Goal: Task Accomplishment & Management: Manage account settings

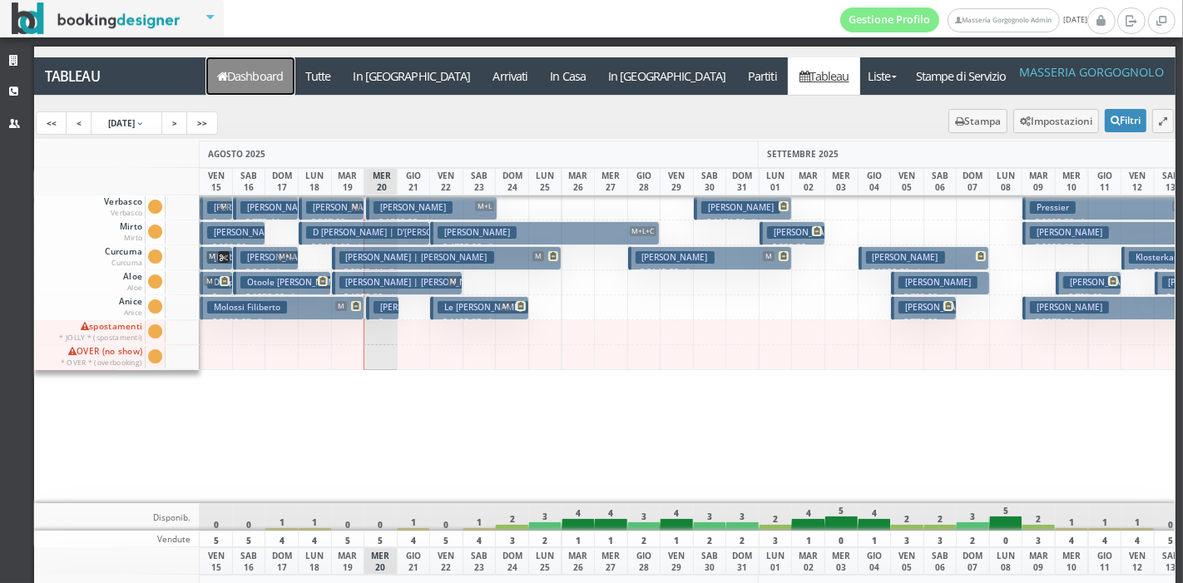
click at [263, 84] on link "Dashboard" at bounding box center [250, 75] width 88 height 37
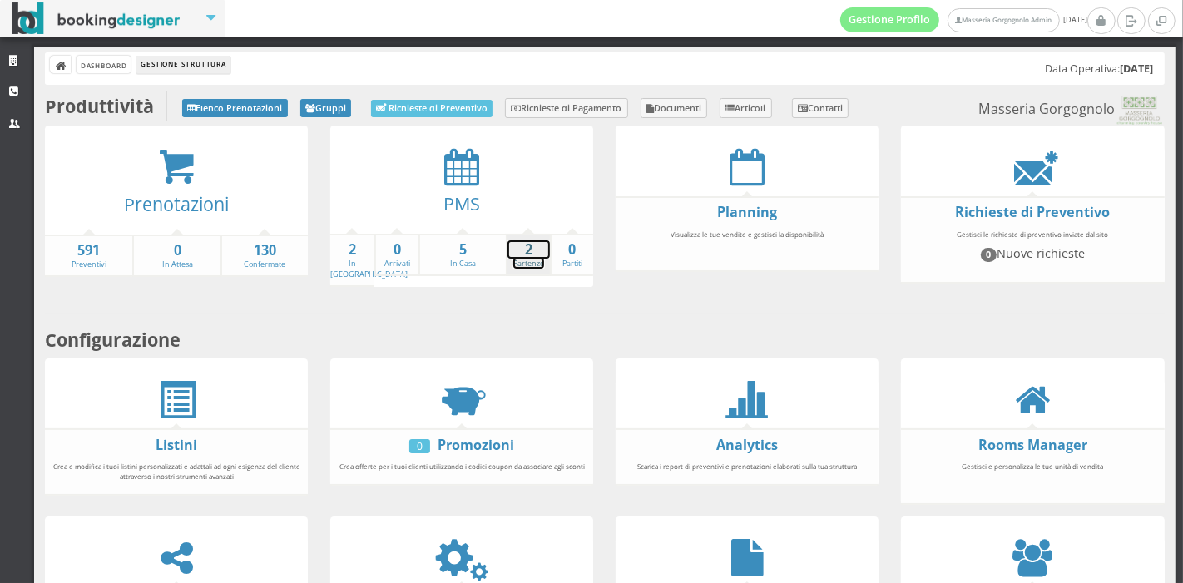
click at [528, 257] on strong "2" at bounding box center [528, 249] width 42 height 19
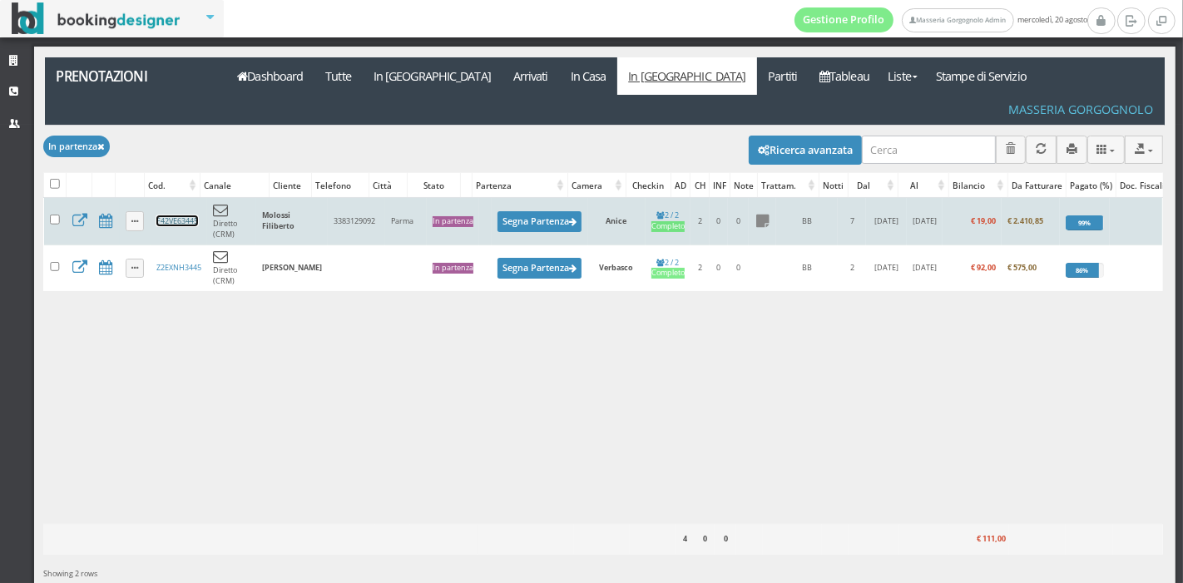
click at [157, 215] on link "F42VE63445" at bounding box center [177, 220] width 42 height 11
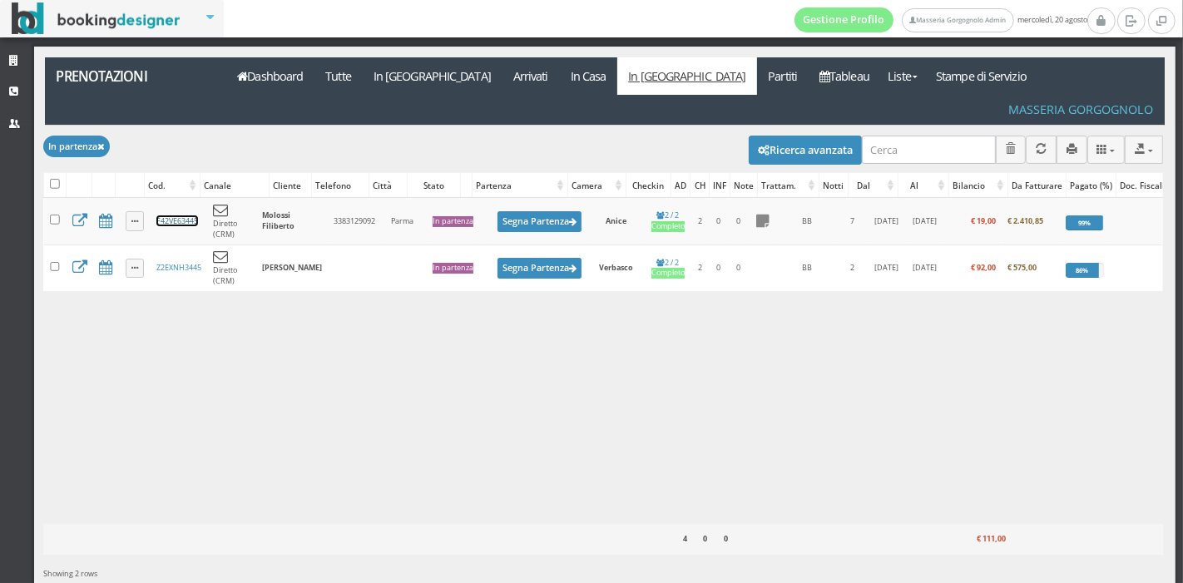
scroll to position [27, 0]
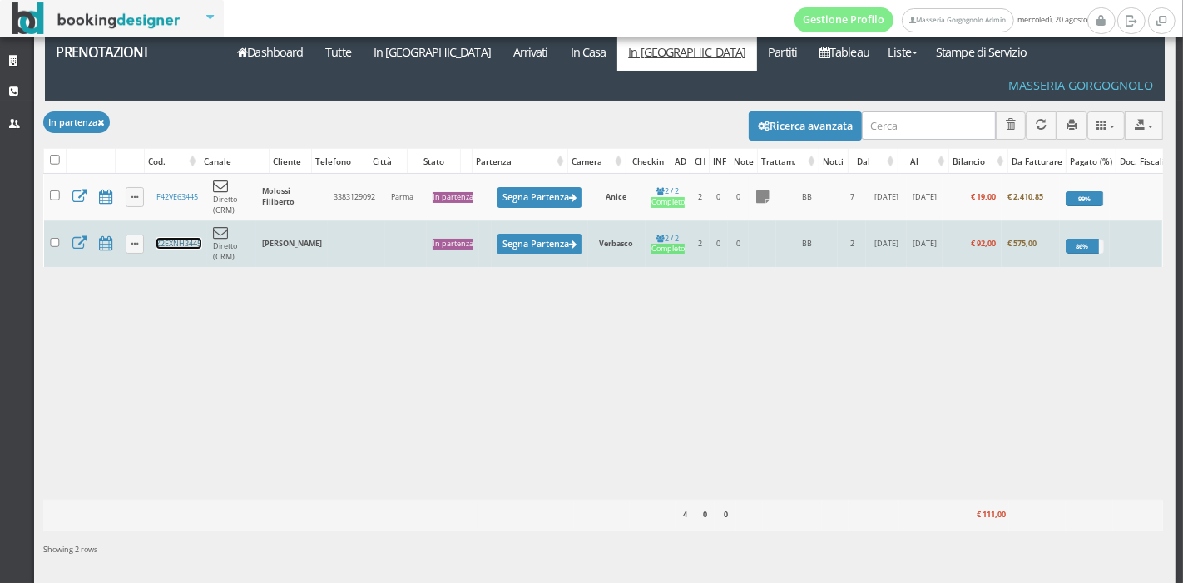
click at [178, 238] on link "Z2EXNH3445" at bounding box center [178, 243] width 45 height 11
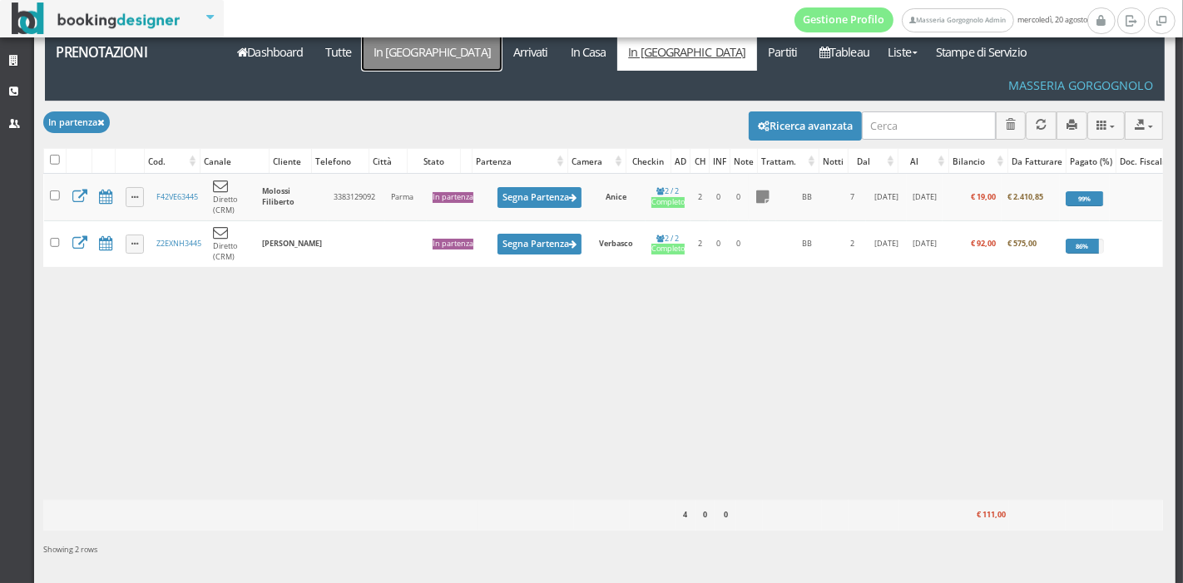
click at [389, 62] on link "In [GEOGRAPHIC_DATA]" at bounding box center [432, 51] width 140 height 37
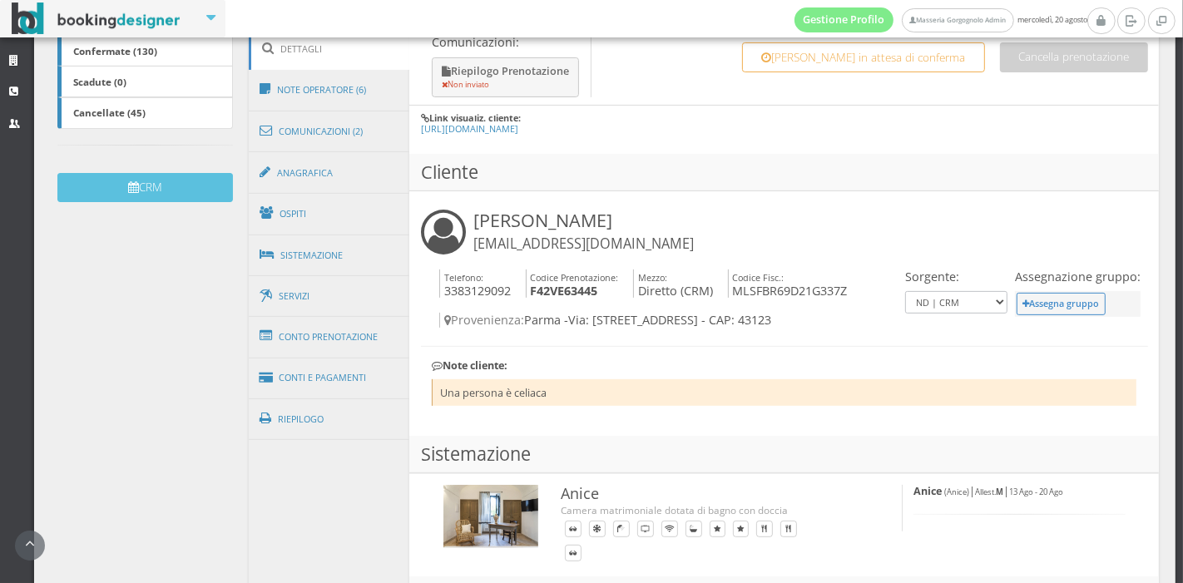
scroll to position [426, 0]
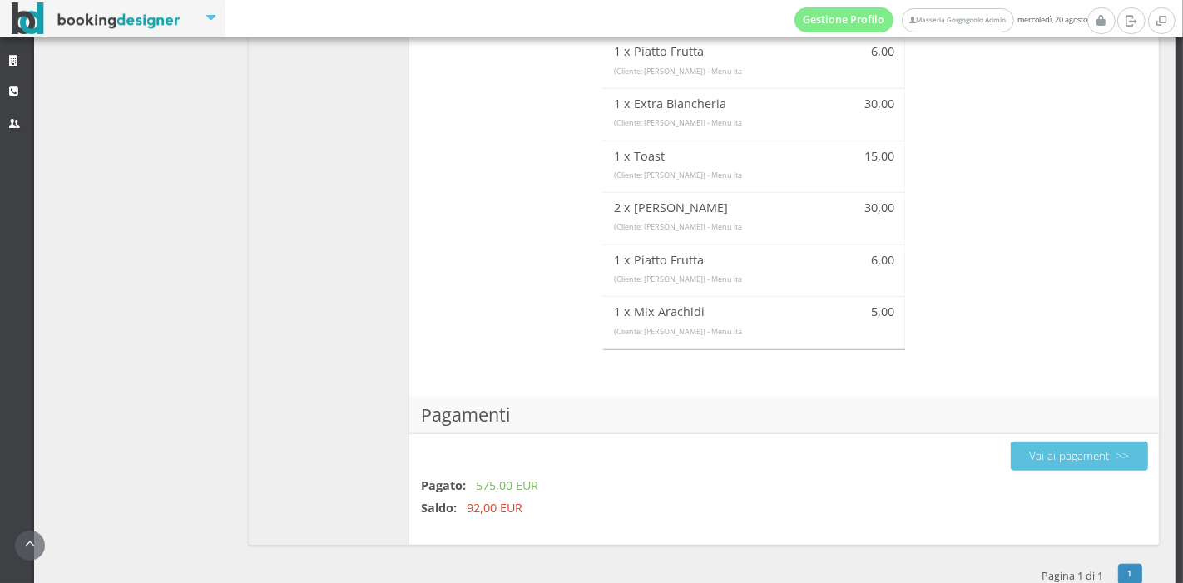
scroll to position [1310, 0]
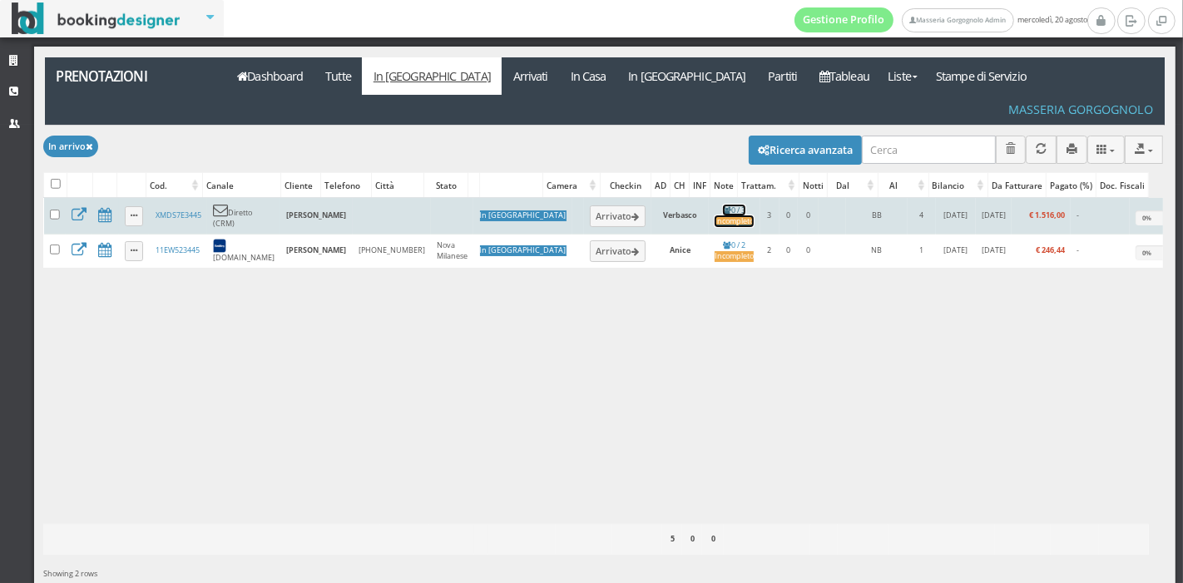
click at [715, 216] on div "Incompleto" at bounding box center [734, 221] width 39 height 11
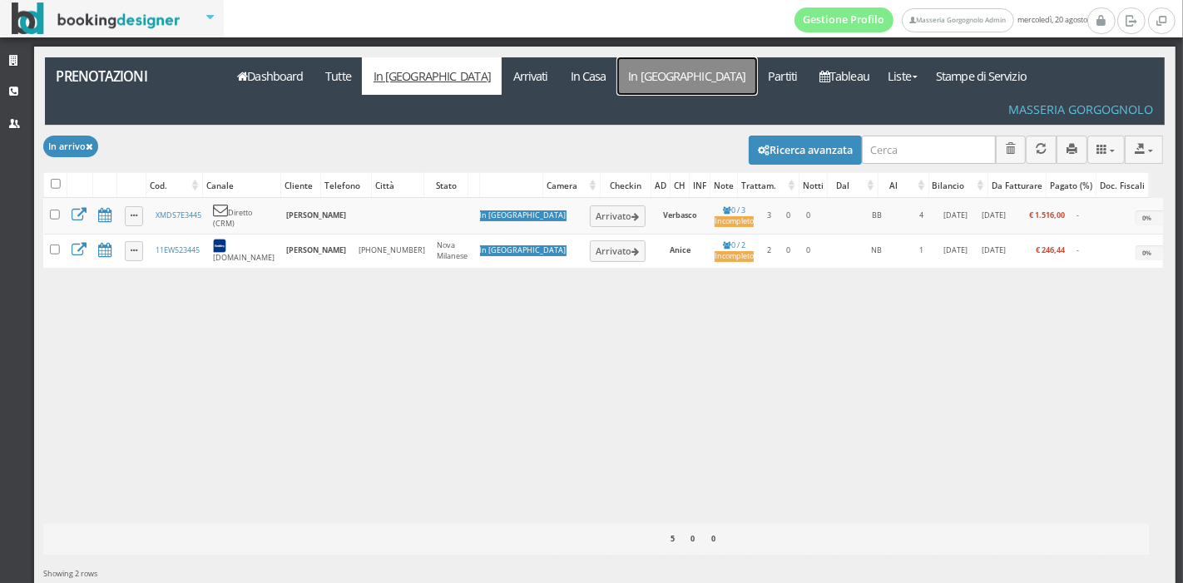
click at [617, 77] on link "In [GEOGRAPHIC_DATA]" at bounding box center [687, 75] width 140 height 37
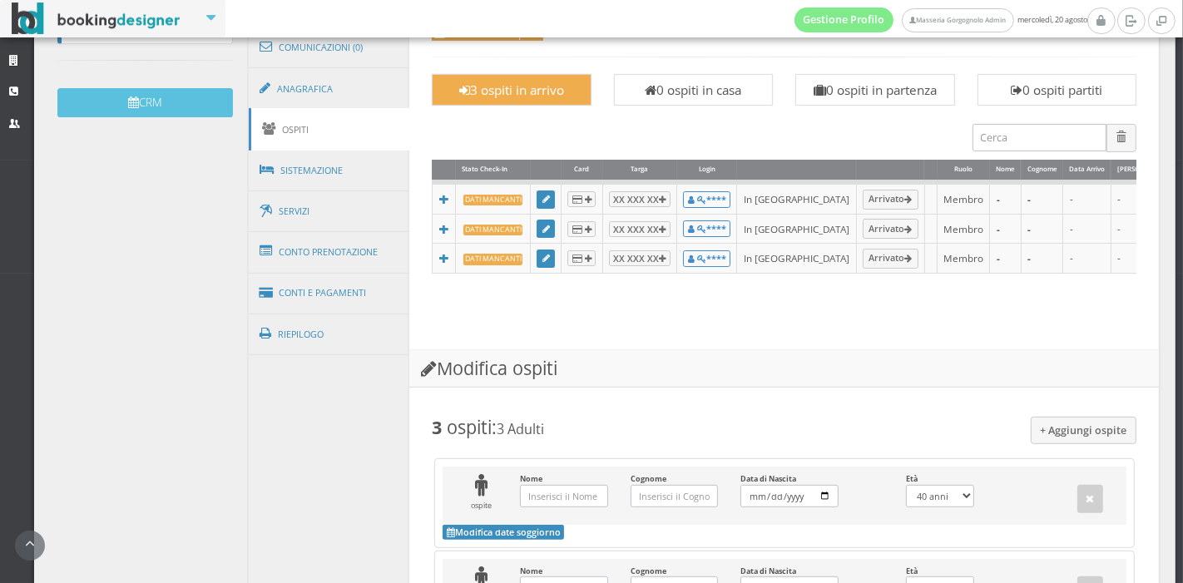
scroll to position [525, 0]
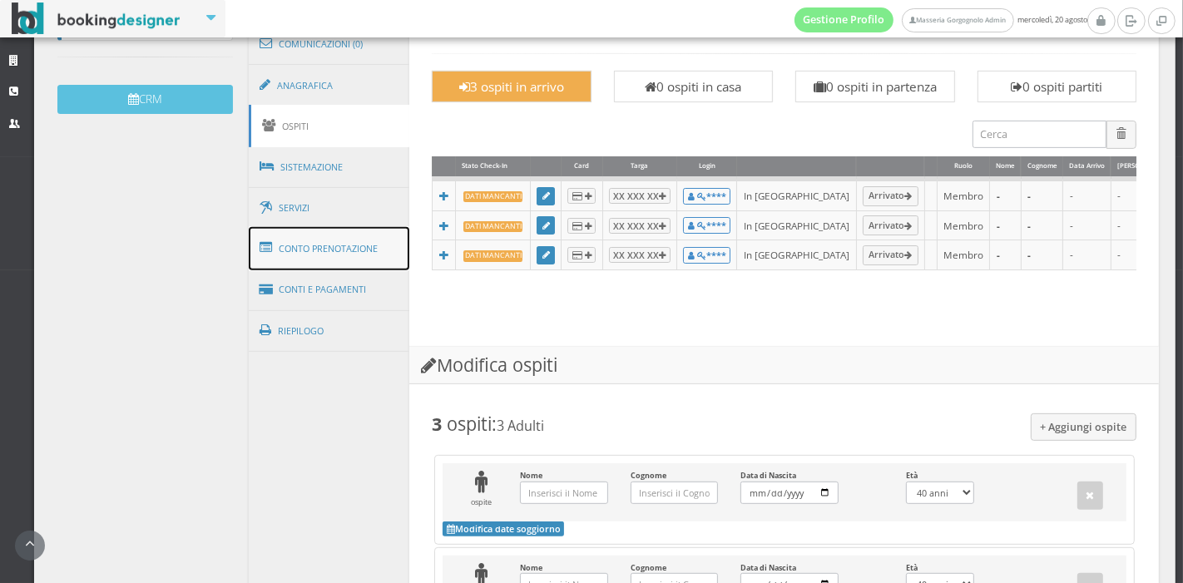
click at [342, 243] on link "Conto Prenotazione" at bounding box center [329, 248] width 161 height 43
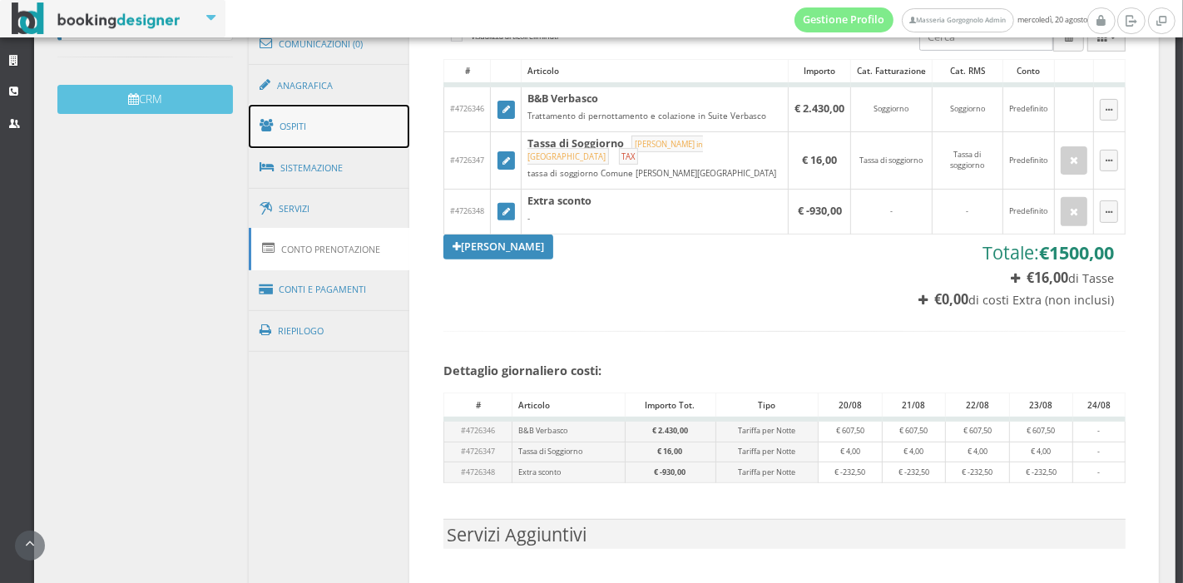
click at [351, 128] on link "Ospiti" at bounding box center [329, 126] width 161 height 43
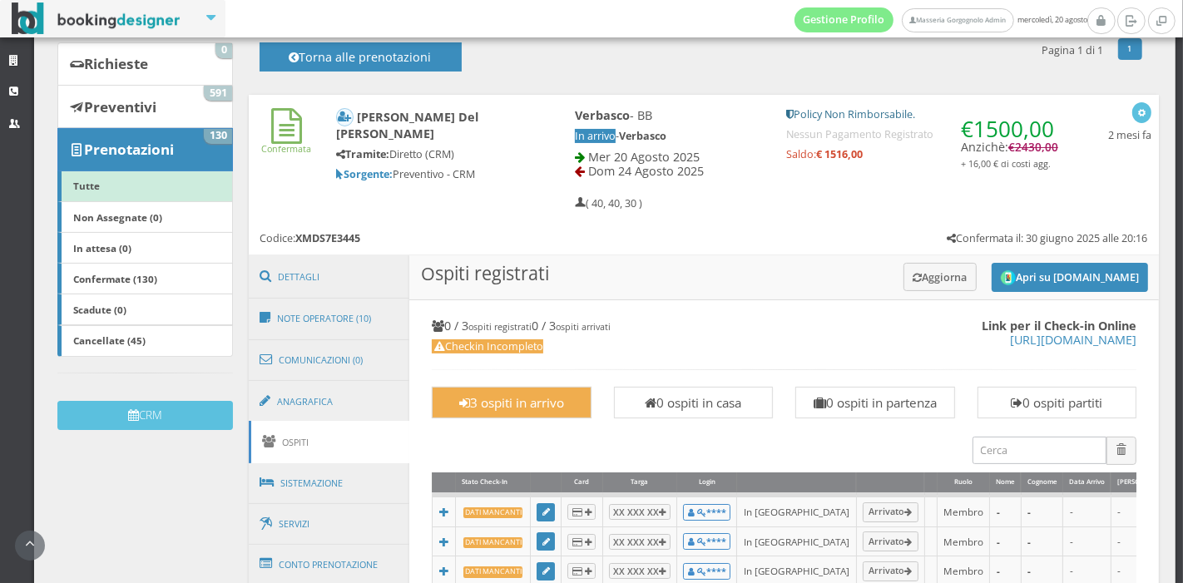
scroll to position [172, 0]
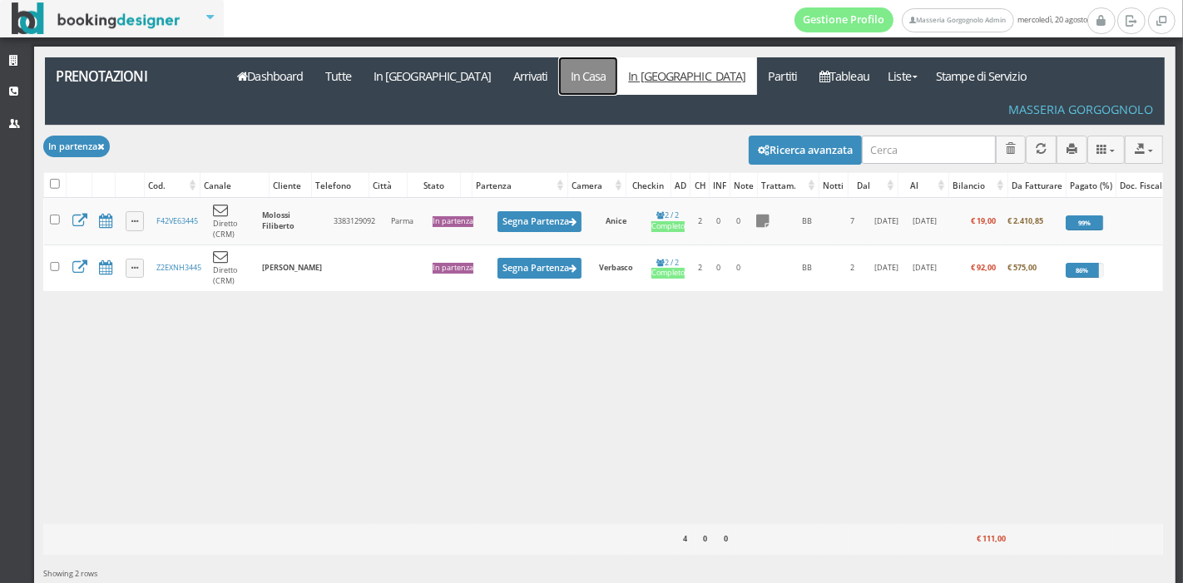
click at [559, 82] on link "In Casa" at bounding box center [588, 75] width 58 height 37
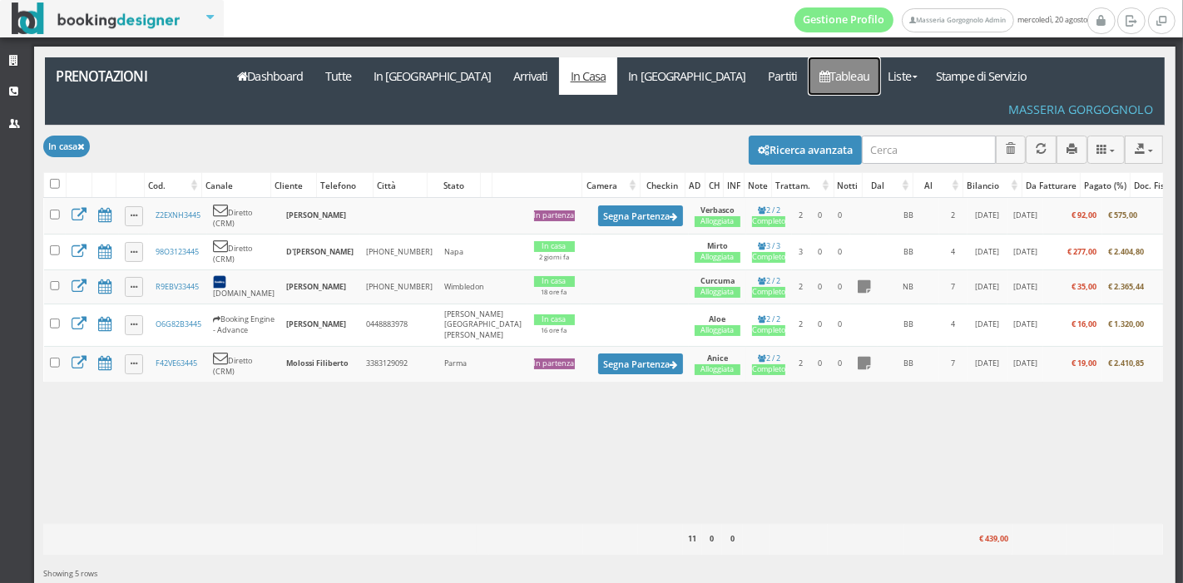
click at [809, 73] on link "Tableau" at bounding box center [845, 75] width 72 height 37
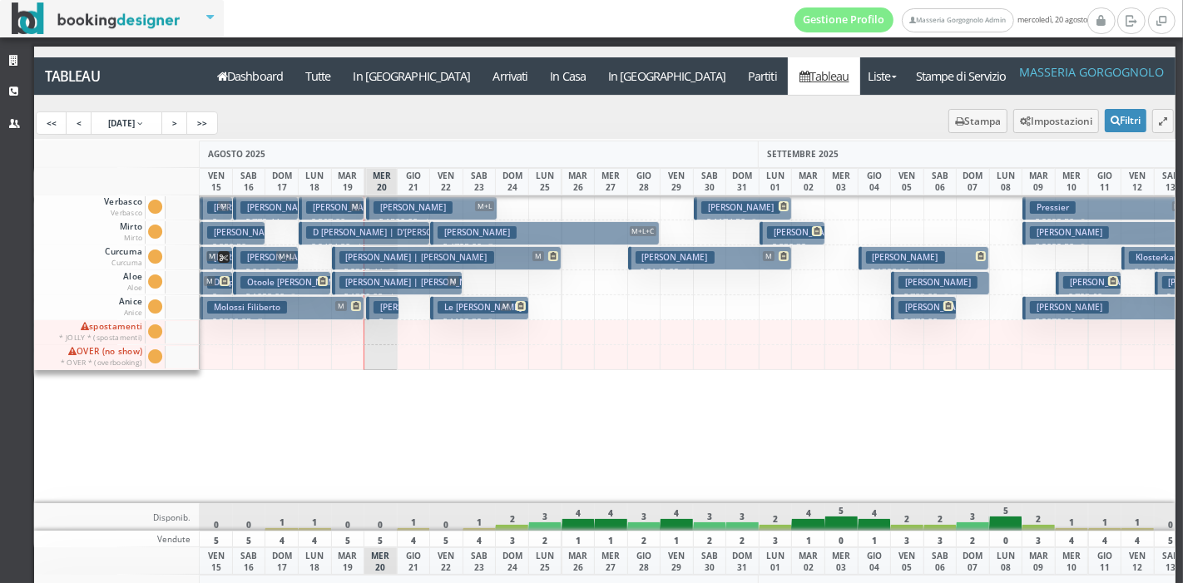
click at [383, 308] on h3 "Laterza Elisa" at bounding box center [412, 307] width 79 height 12
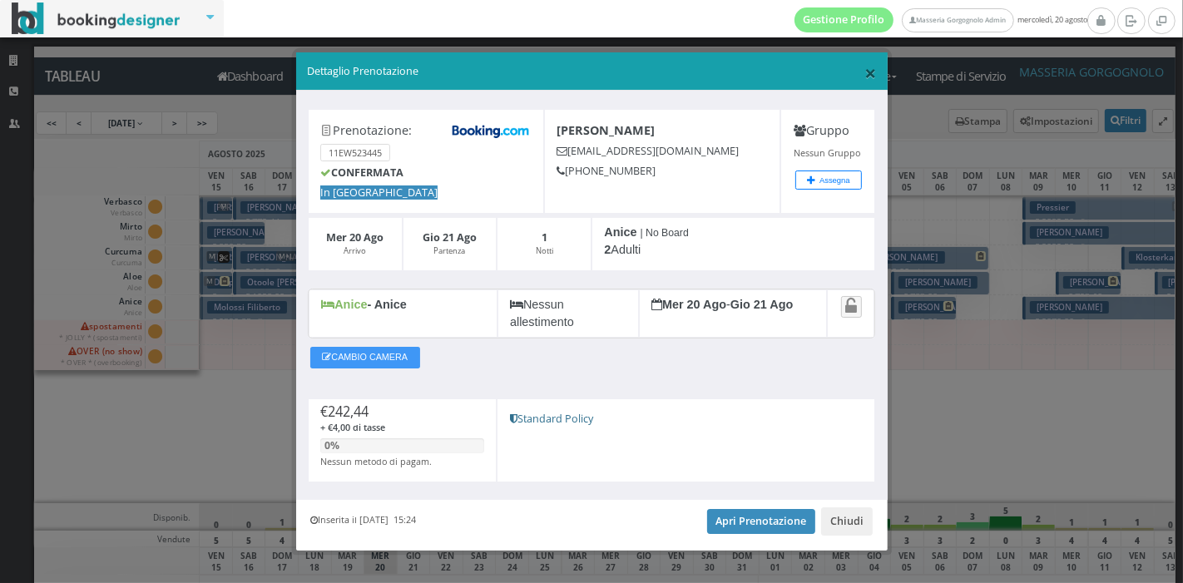
click at [864, 81] on span "×" at bounding box center [870, 72] width 12 height 28
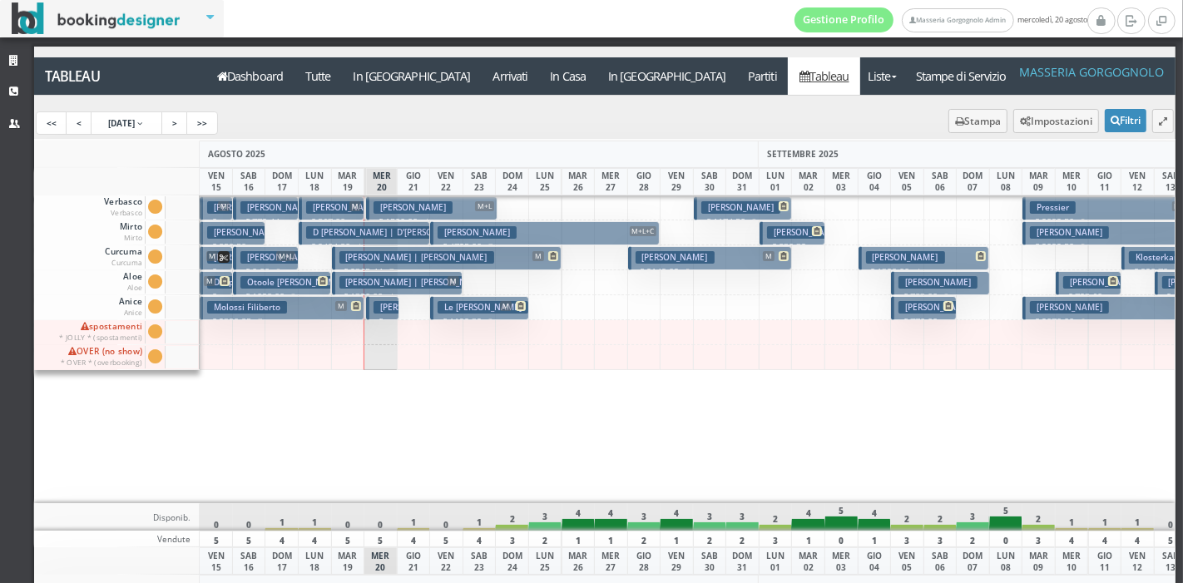
click at [416, 210] on h3 "Del Greco Andrea" at bounding box center [412, 207] width 79 height 12
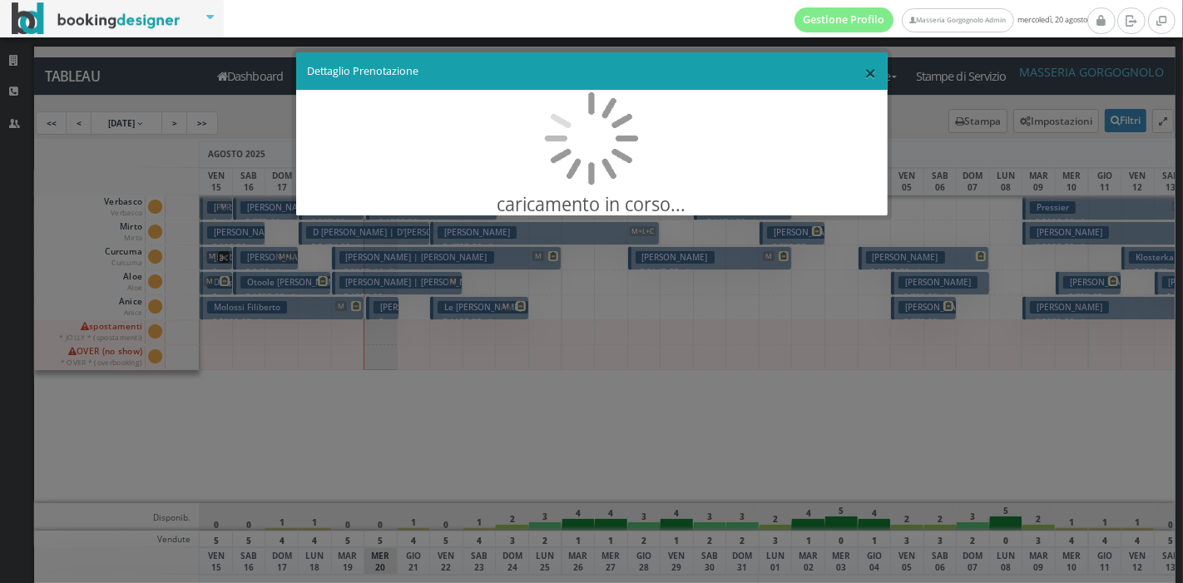
click at [867, 70] on span "×" at bounding box center [870, 72] width 12 height 28
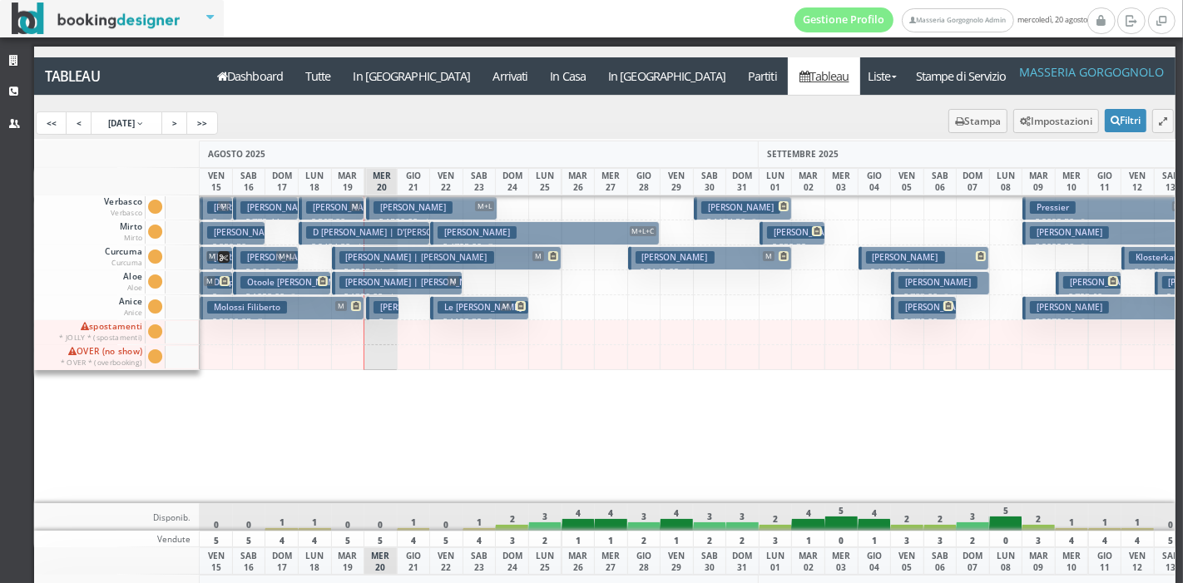
click at [448, 210] on h3 "[PERSON_NAME]" at bounding box center [412, 207] width 79 height 12
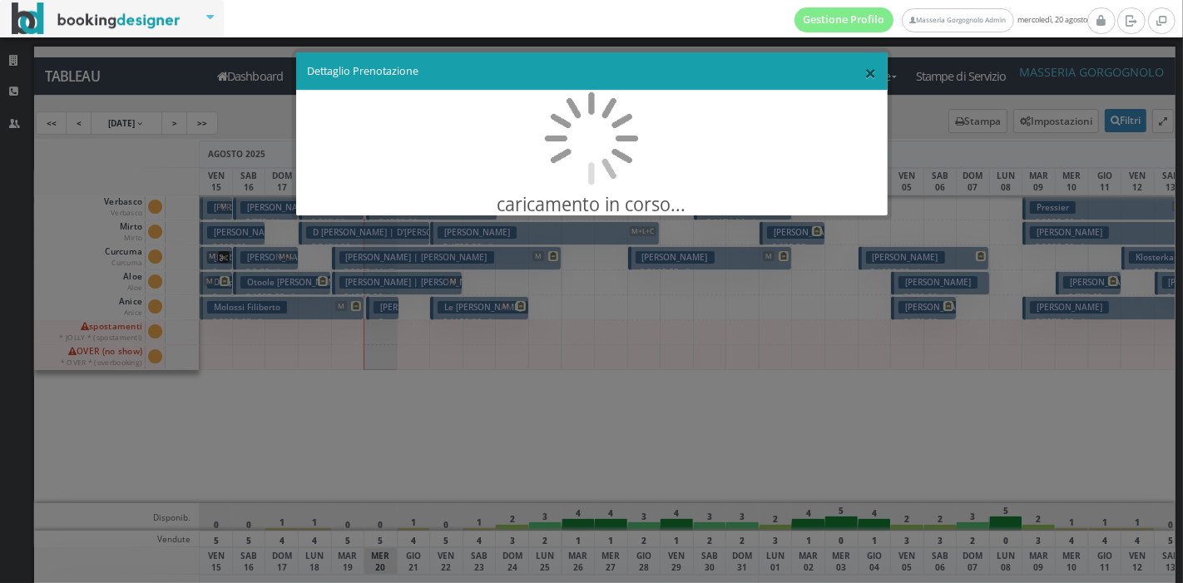
click at [864, 77] on span "×" at bounding box center [870, 72] width 12 height 28
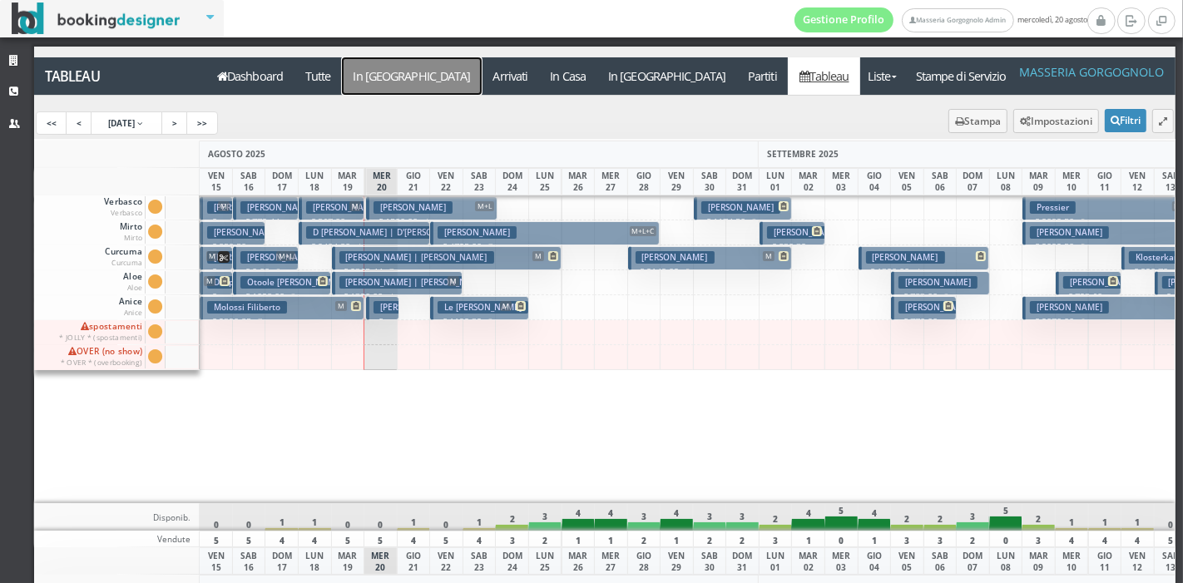
click at [375, 84] on a=pms-arrival-reservations"] "In Arrivo" at bounding box center [412, 75] width 140 height 37
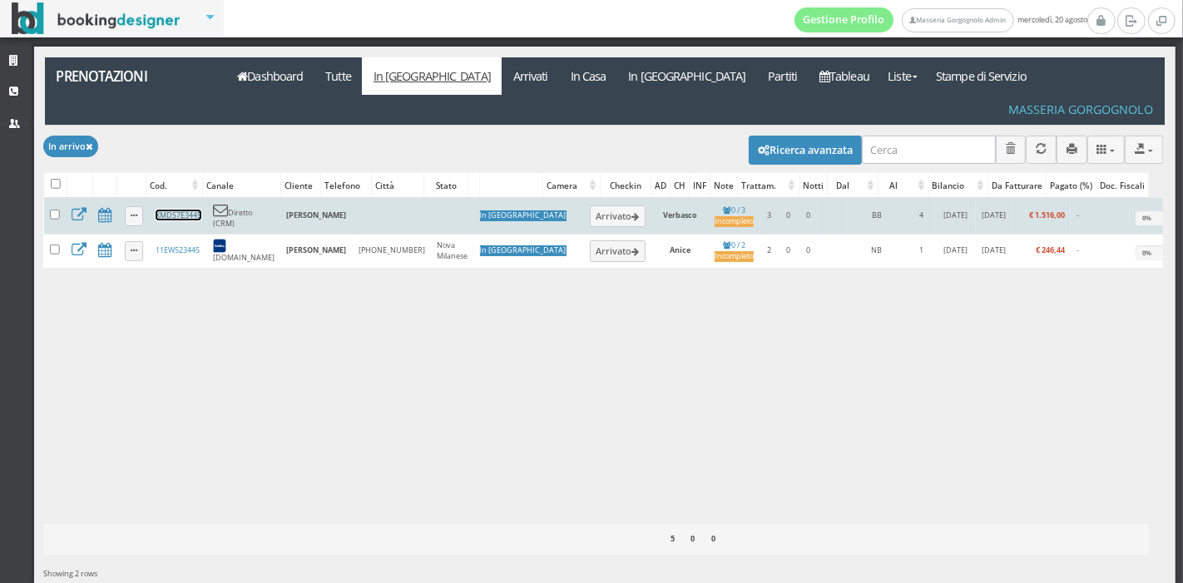
click at [178, 210] on link "XMDS7E3445" at bounding box center [179, 215] width 46 height 11
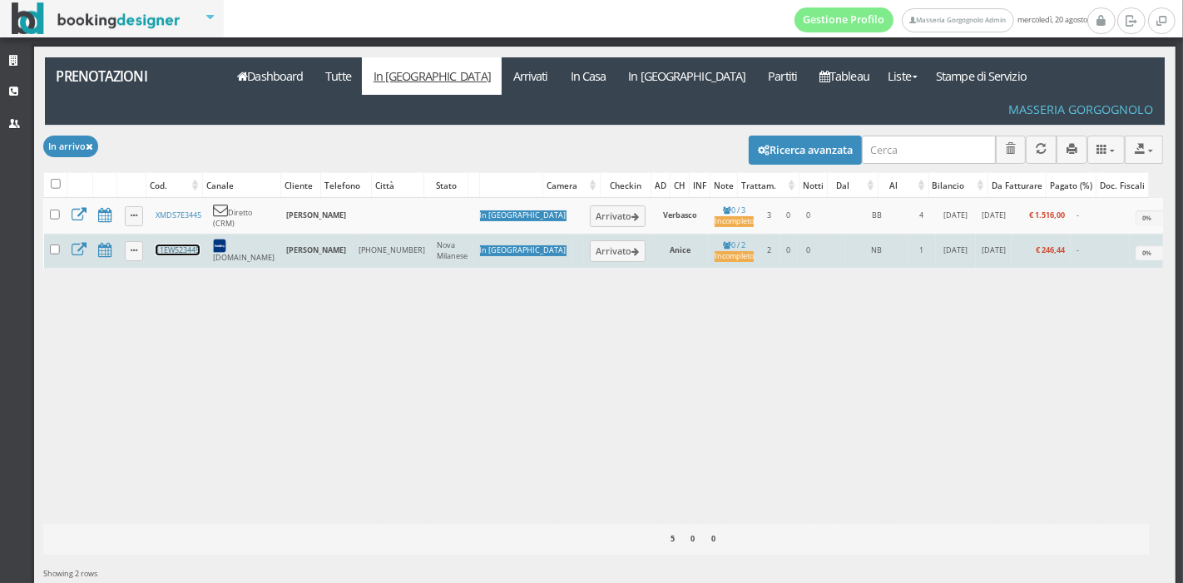
click at [199, 245] on link "11EW523445" at bounding box center [178, 250] width 44 height 11
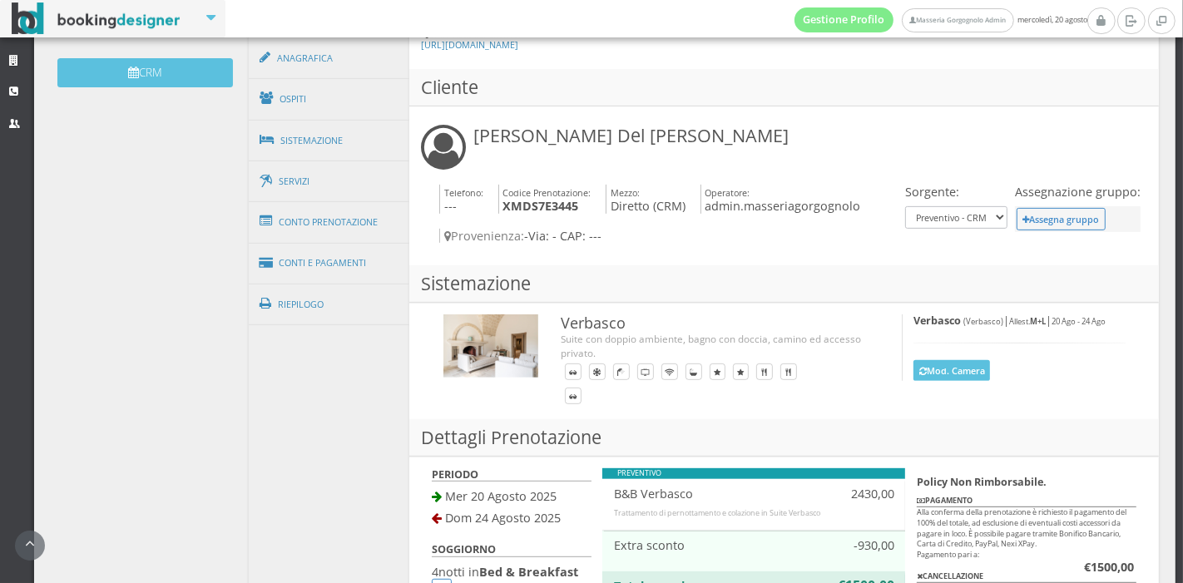
scroll to position [551, 0]
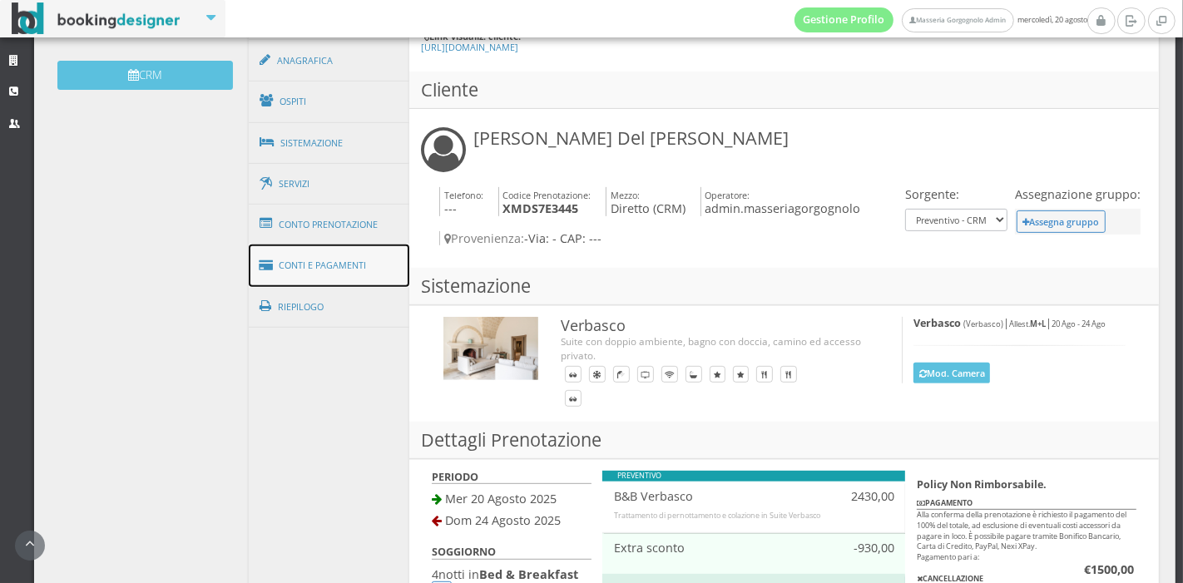
click at [264, 279] on link "Conti e Pagamenti" at bounding box center [329, 266] width 161 height 42
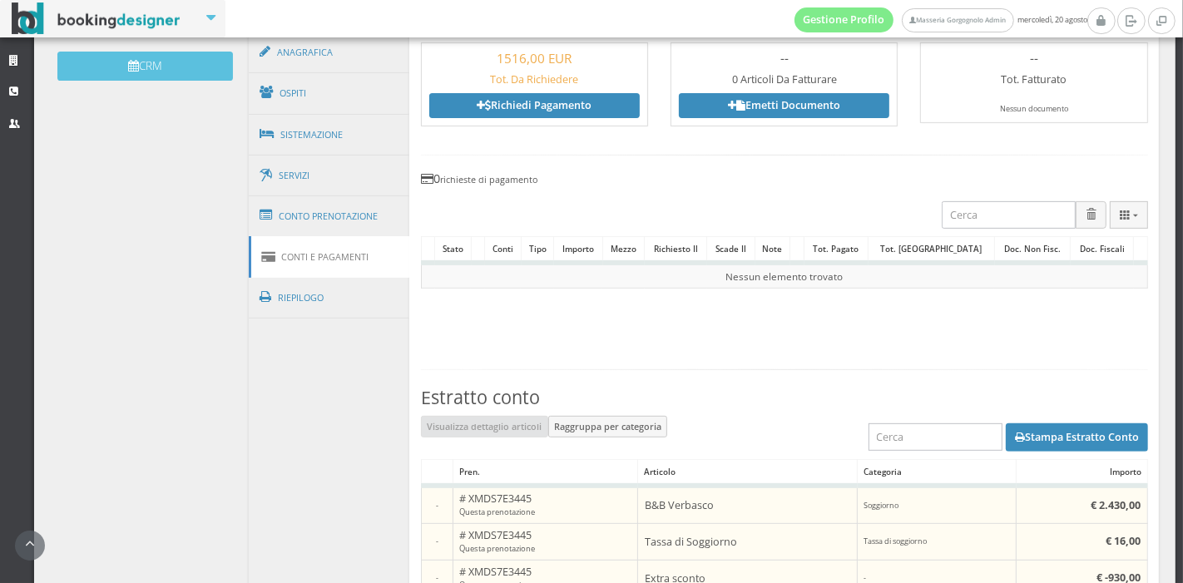
scroll to position [556, 0]
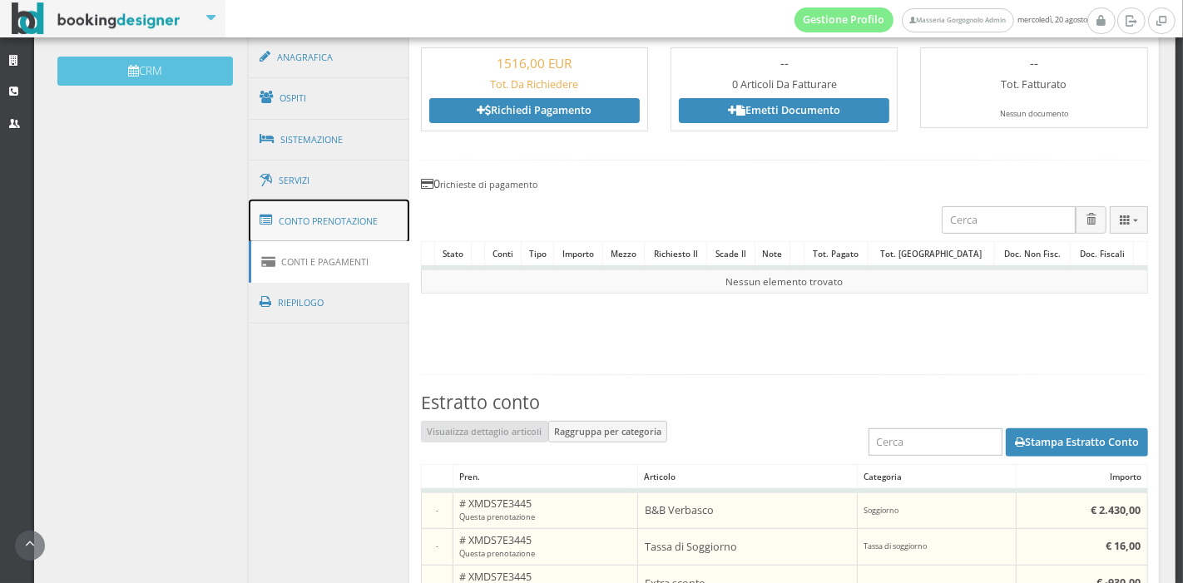
click at [327, 225] on link "Conto Prenotazione" at bounding box center [329, 221] width 161 height 43
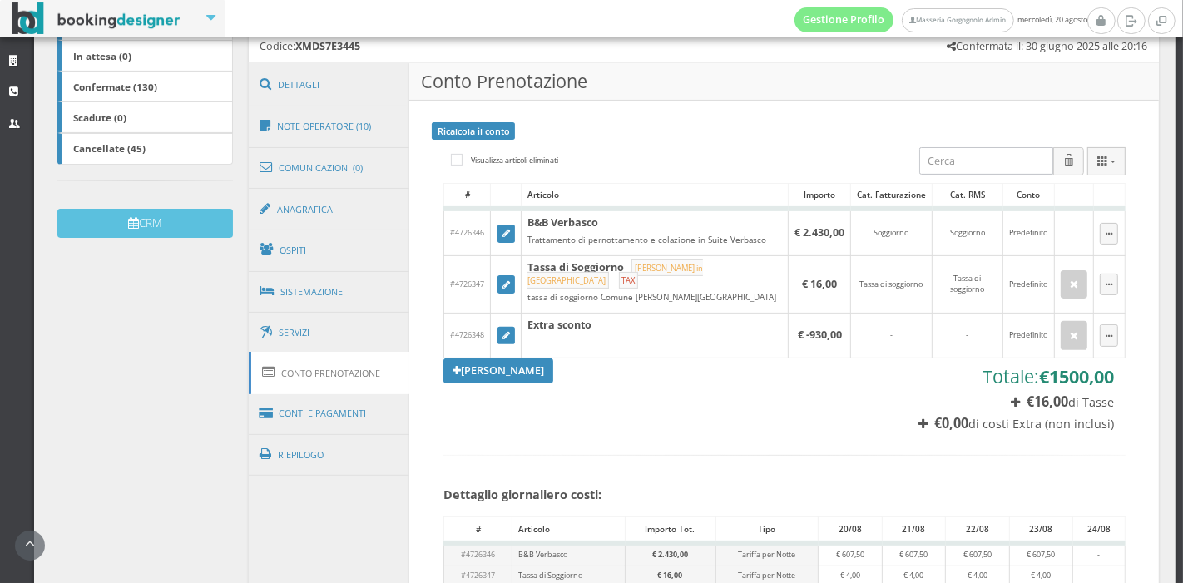
scroll to position [390, 0]
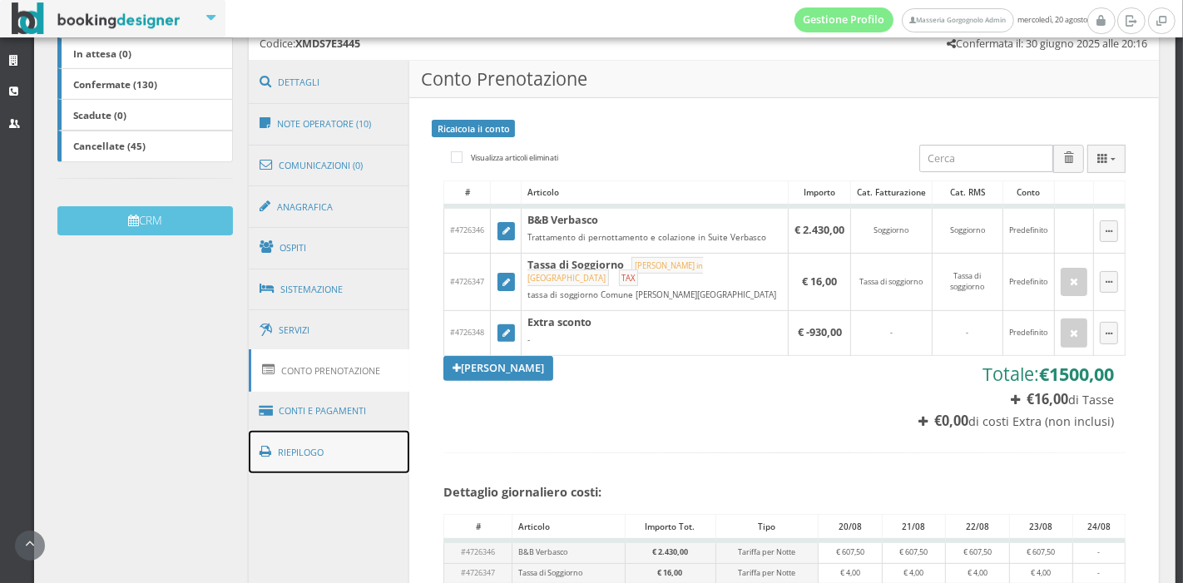
click at [375, 453] on link "Riepilogo" at bounding box center [329, 452] width 161 height 43
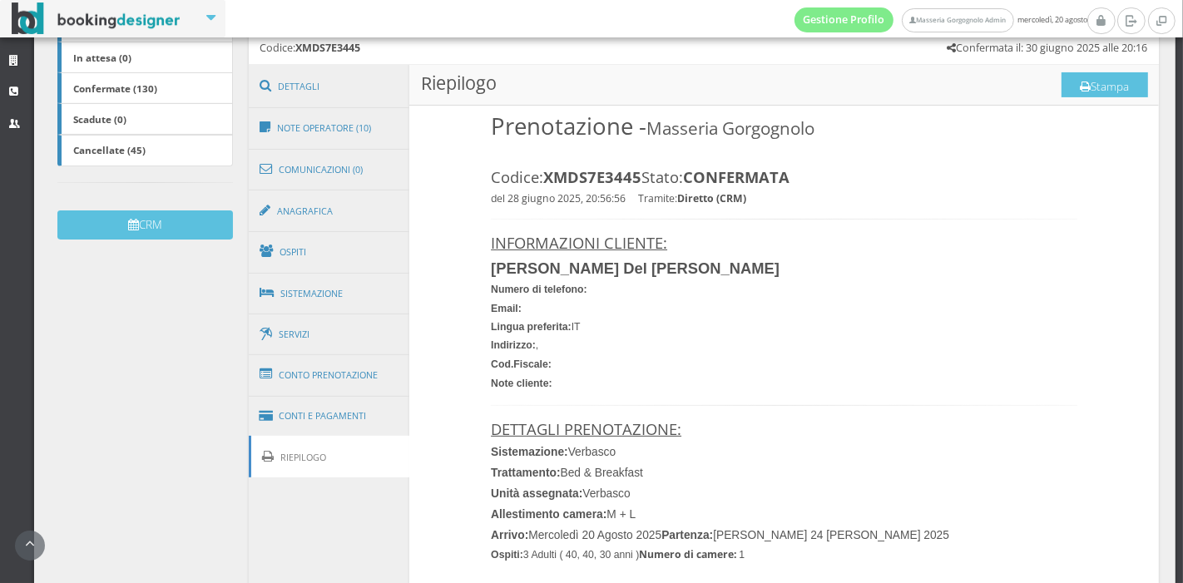
scroll to position [358, 0]
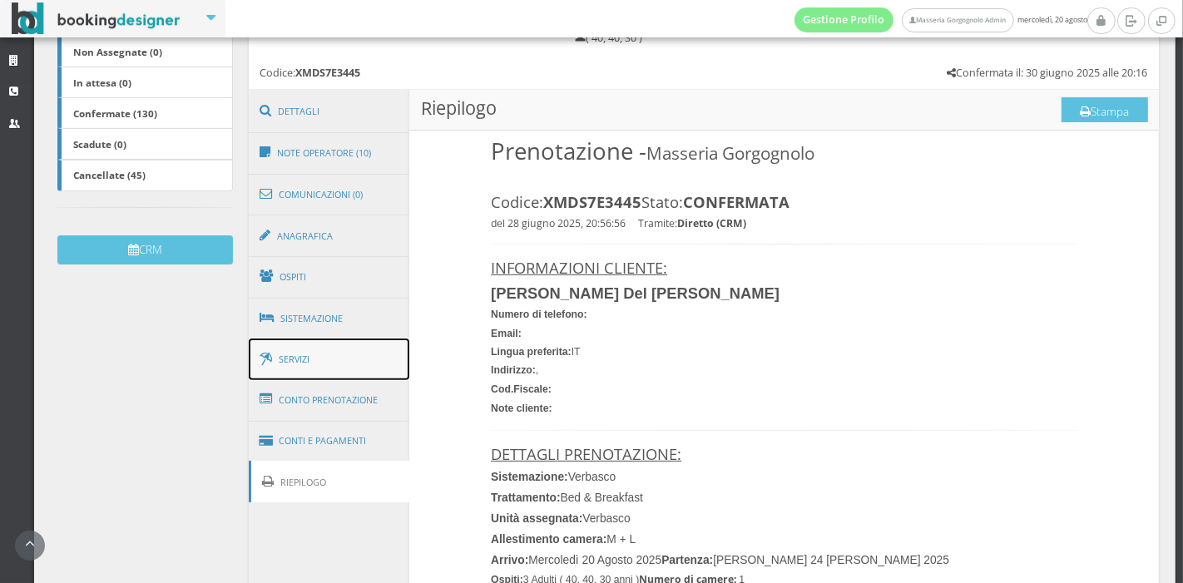
click at [350, 343] on link "Servizi" at bounding box center [329, 360] width 161 height 42
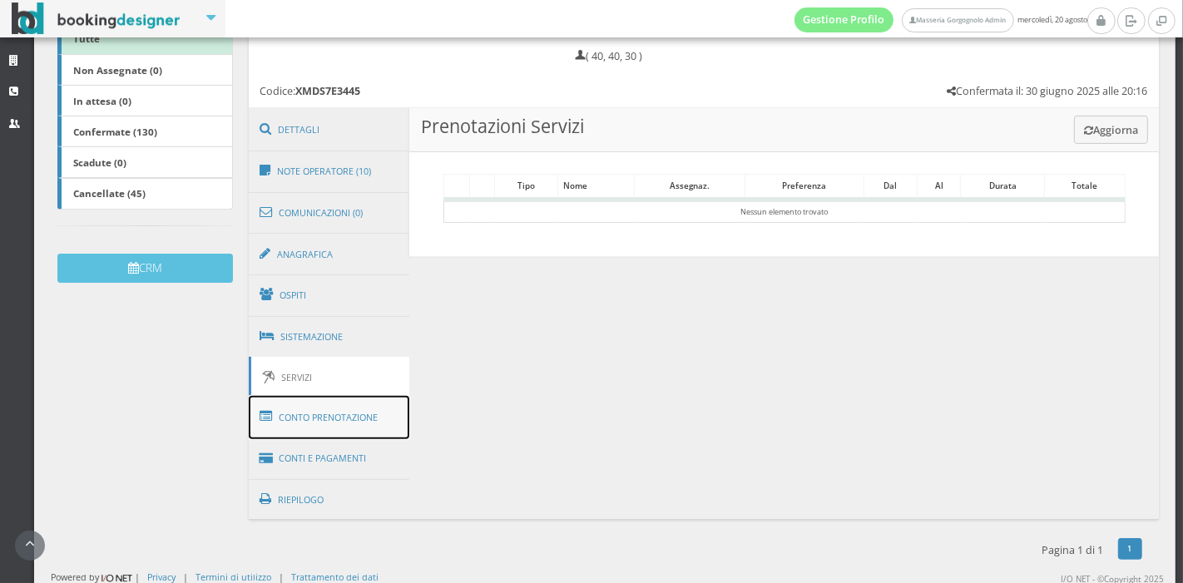
click at [342, 400] on link "Conto Prenotazione" at bounding box center [329, 417] width 161 height 43
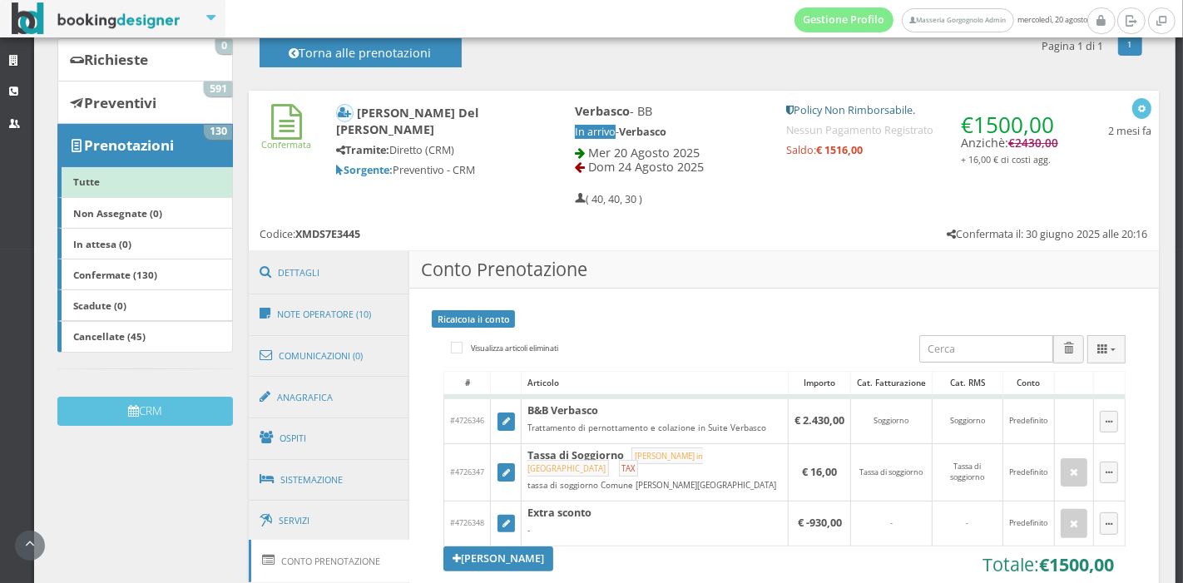
scroll to position [177, 0]
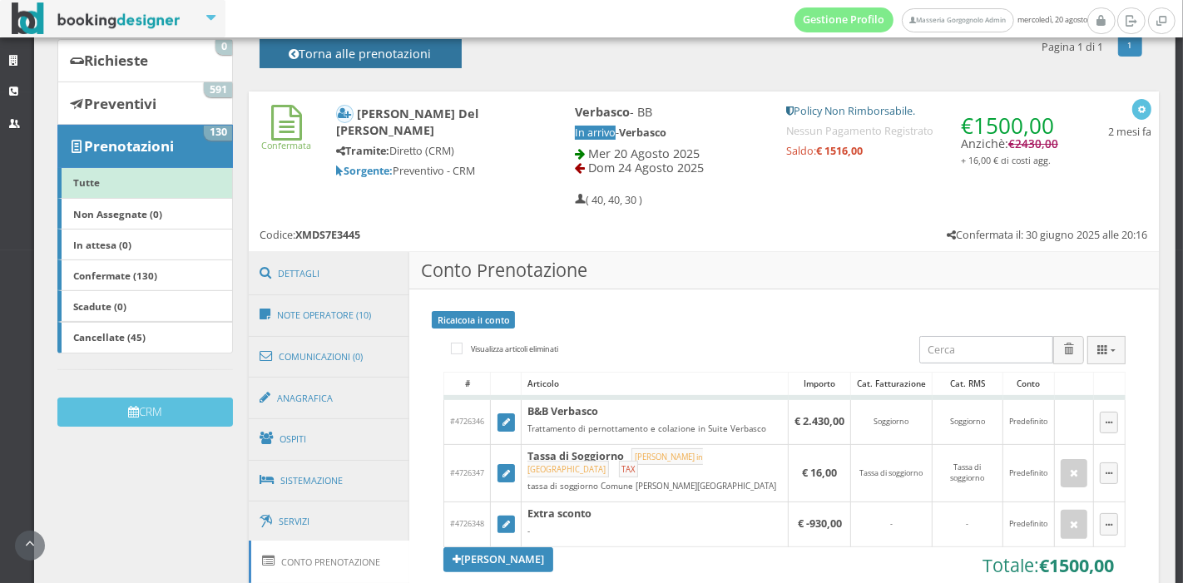
click at [361, 58] on h4 "Torna alle prenotazioni" at bounding box center [360, 60] width 165 height 26
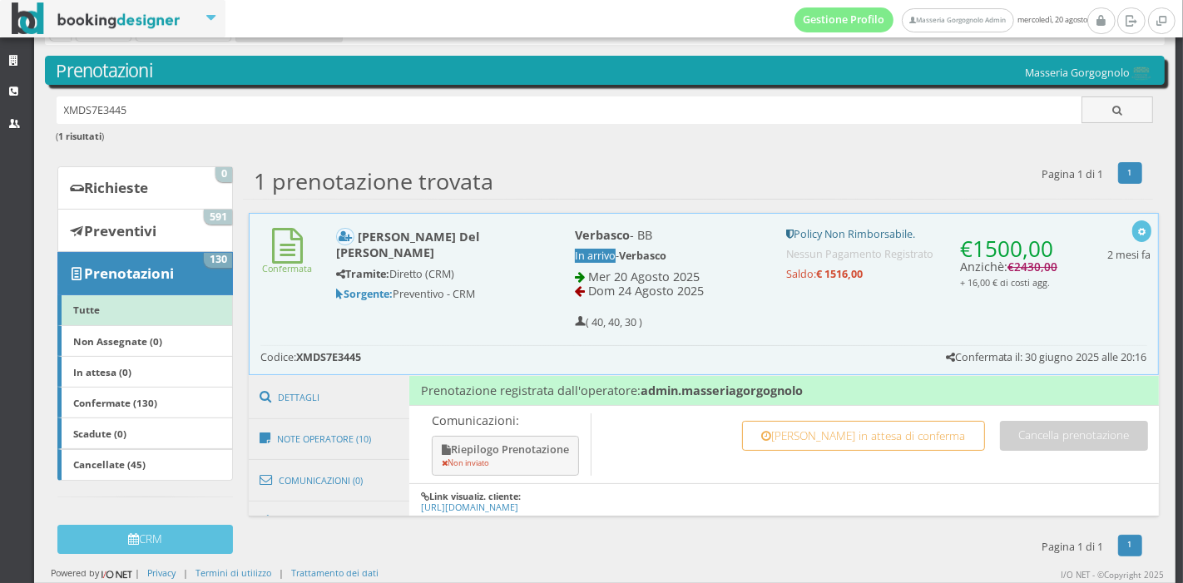
scroll to position [23, 0]
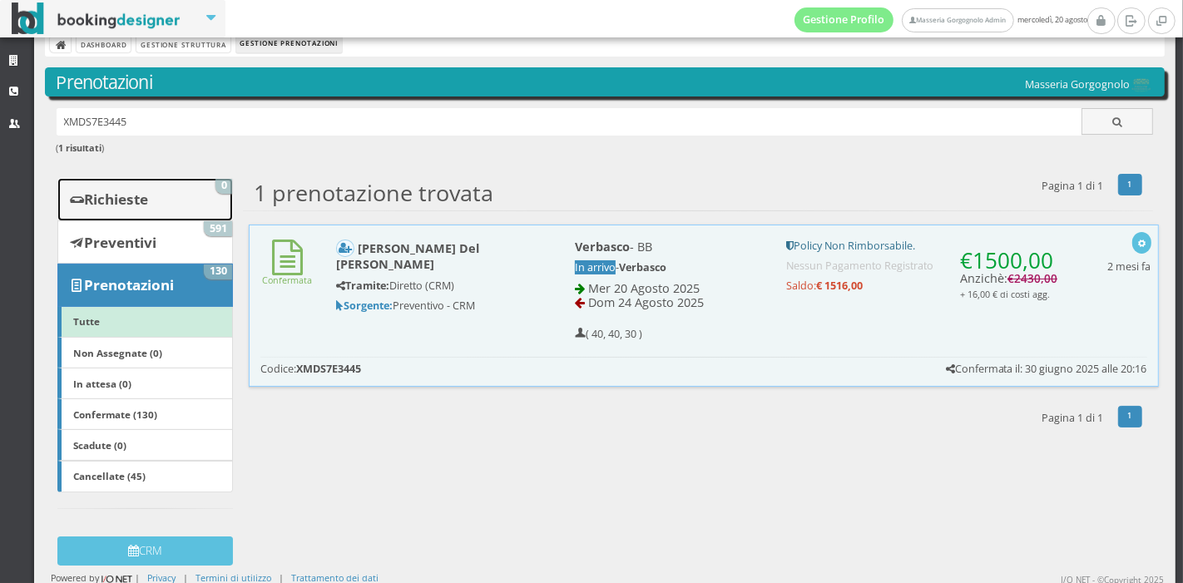
click at [106, 198] on b "Richieste" at bounding box center [116, 199] width 64 height 19
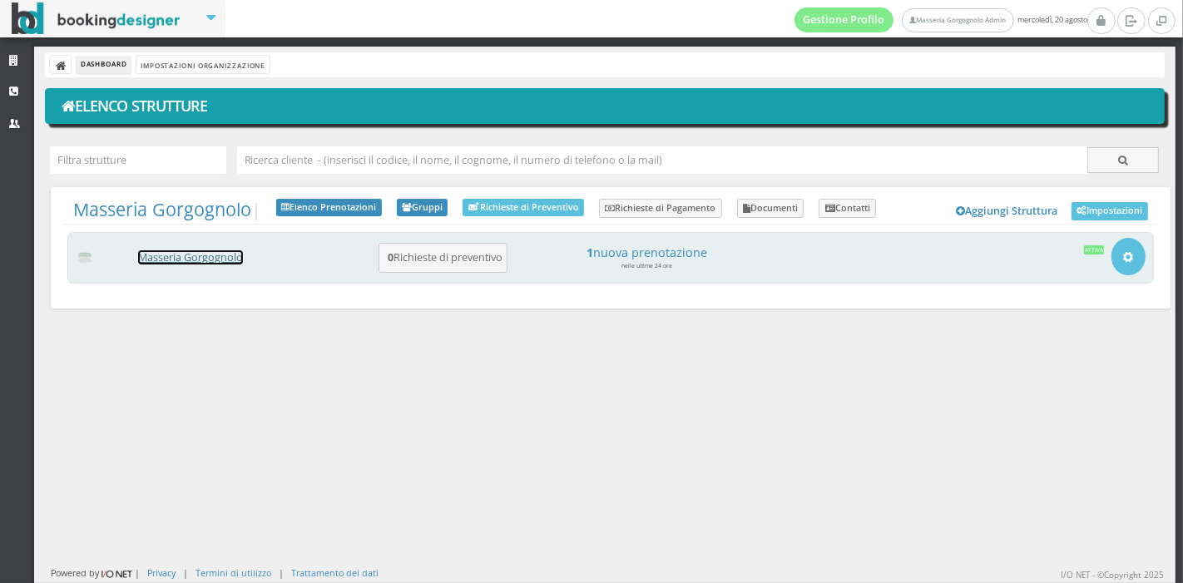
click at [210, 260] on link "Masseria Gorgognolo" at bounding box center [190, 257] width 105 height 14
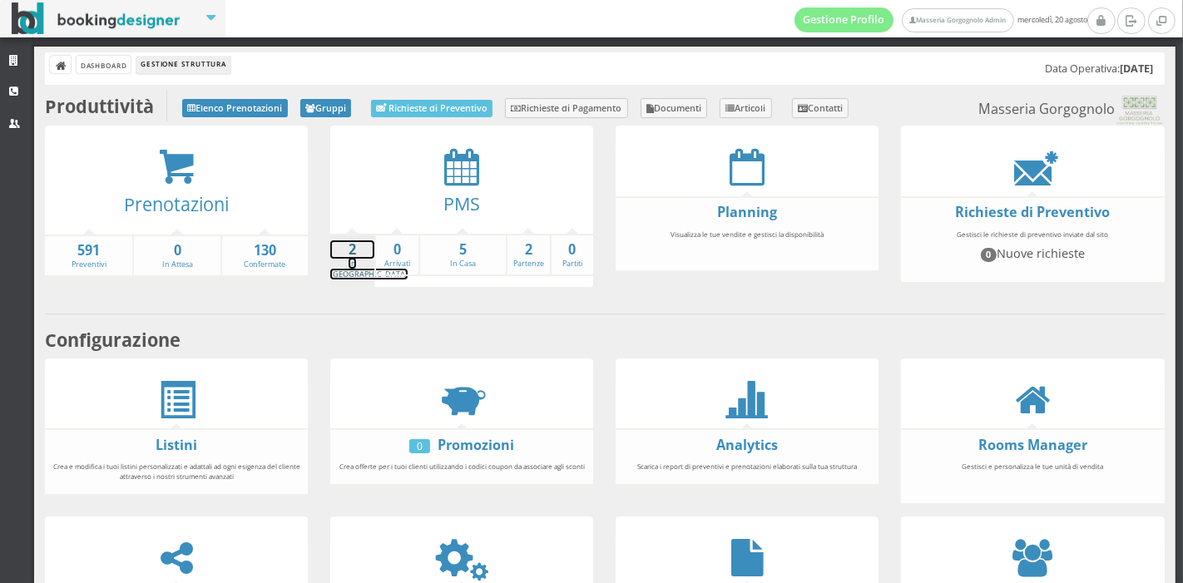
click at [347, 253] on strong "2" at bounding box center [352, 249] width 44 height 19
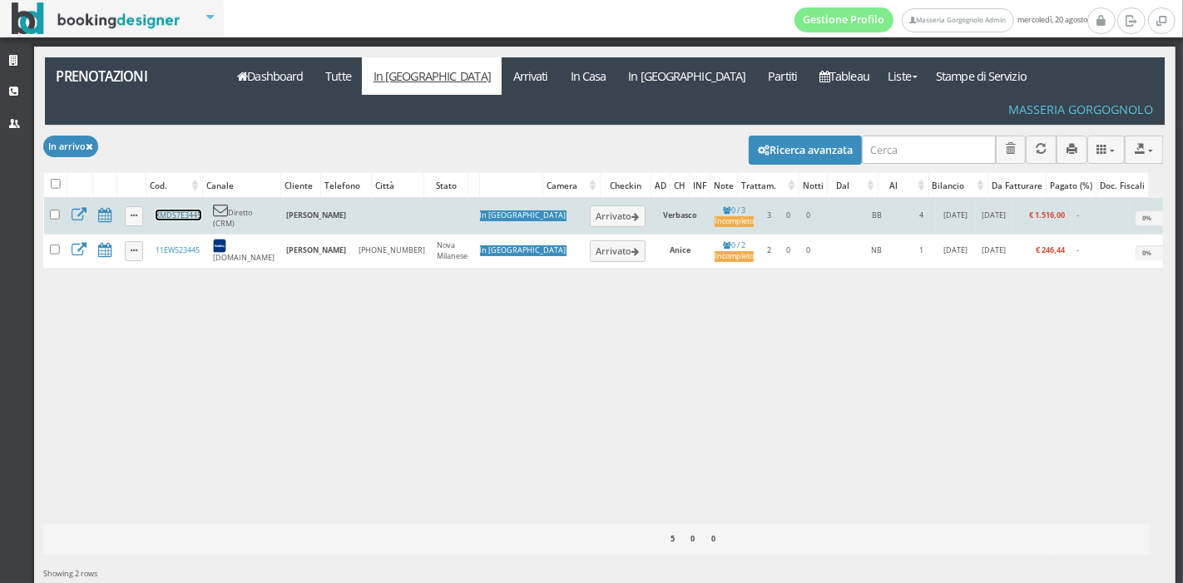
click at [164, 210] on link "XMDS7E3445" at bounding box center [179, 215] width 46 height 11
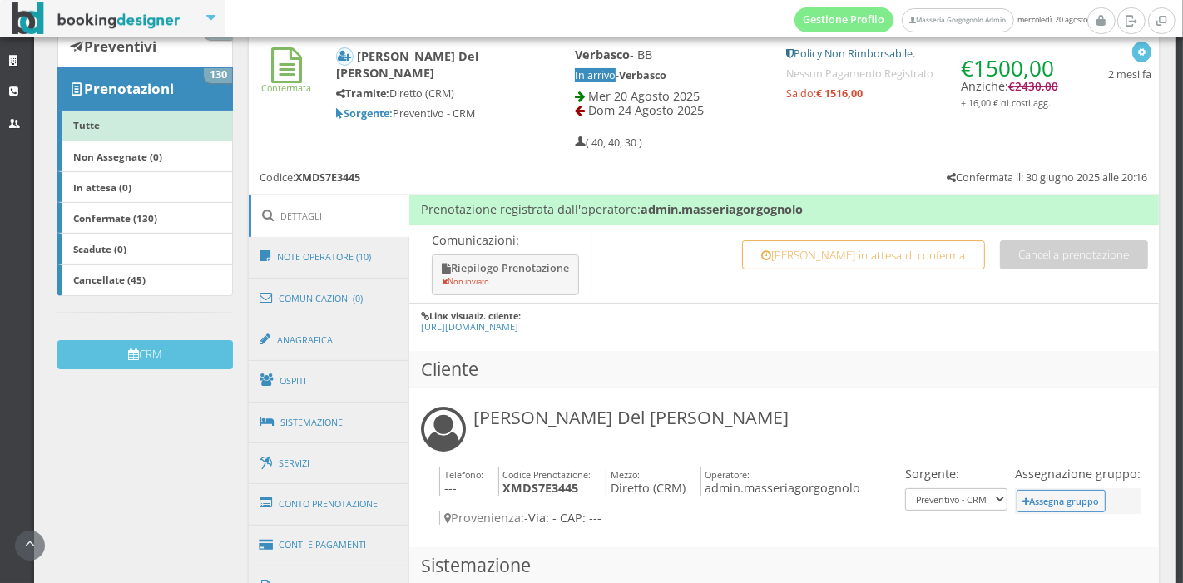
scroll to position [260, 0]
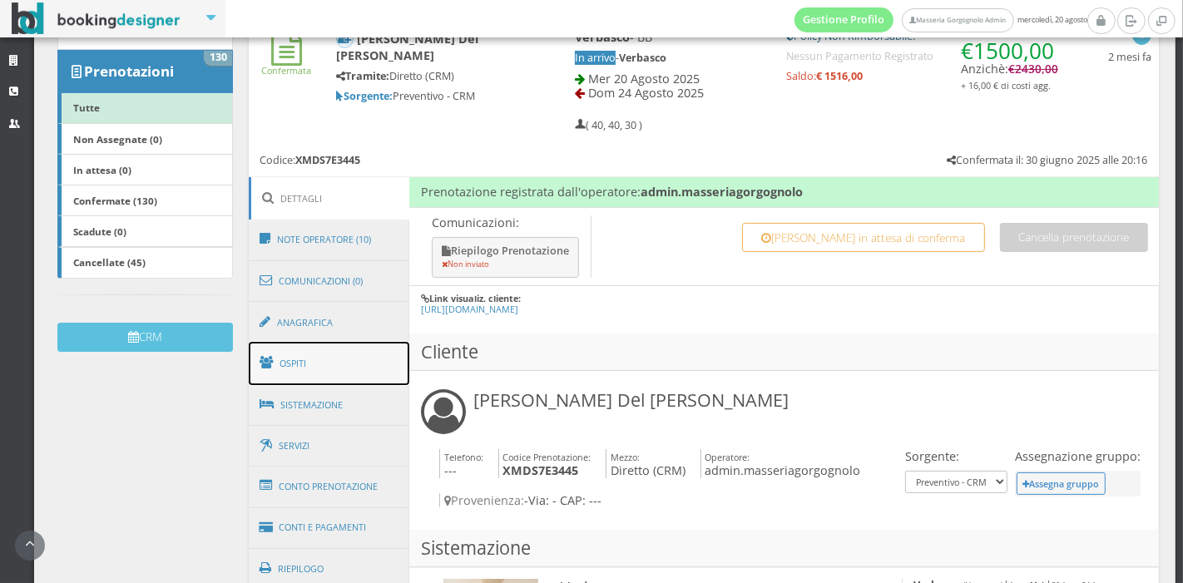
click at [306, 371] on link "Ospiti" at bounding box center [329, 363] width 161 height 43
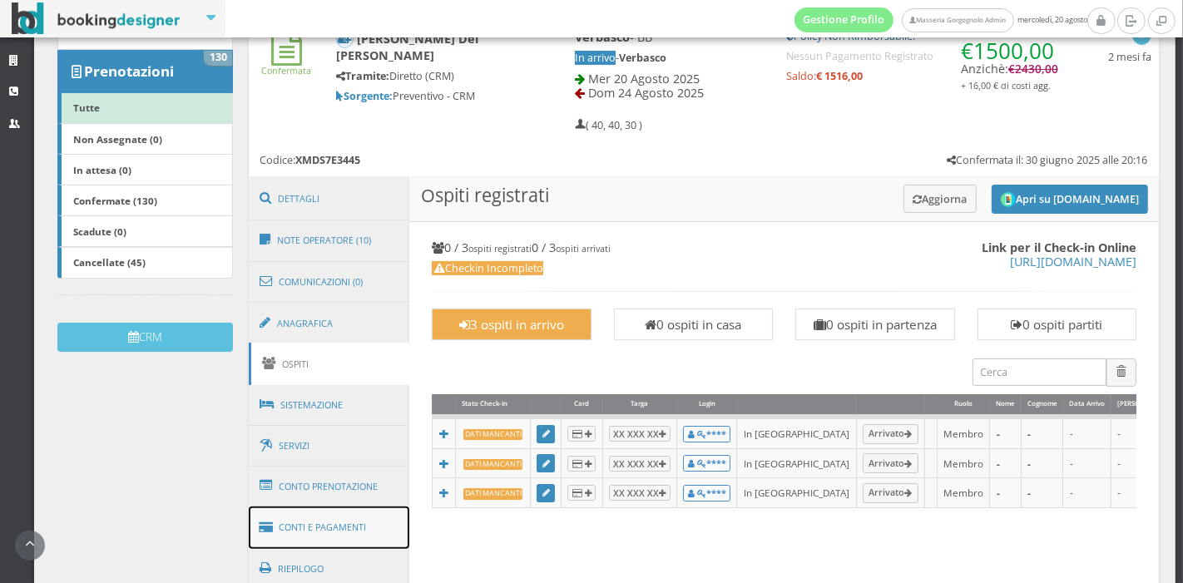
click at [310, 507] on link "Conti e Pagamenti" at bounding box center [329, 528] width 161 height 42
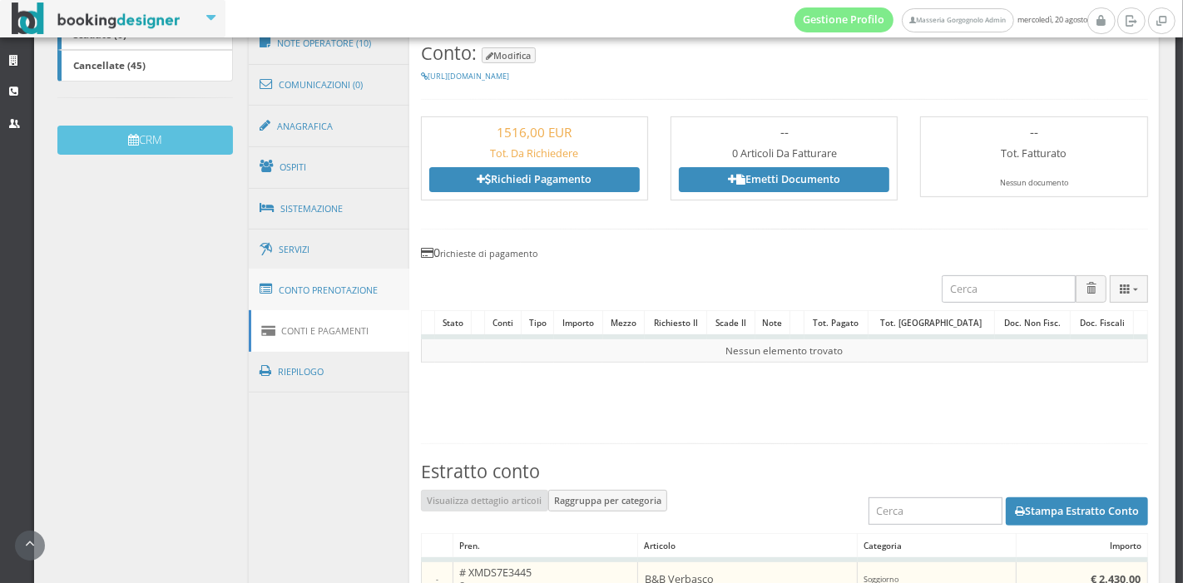
scroll to position [480, 0]
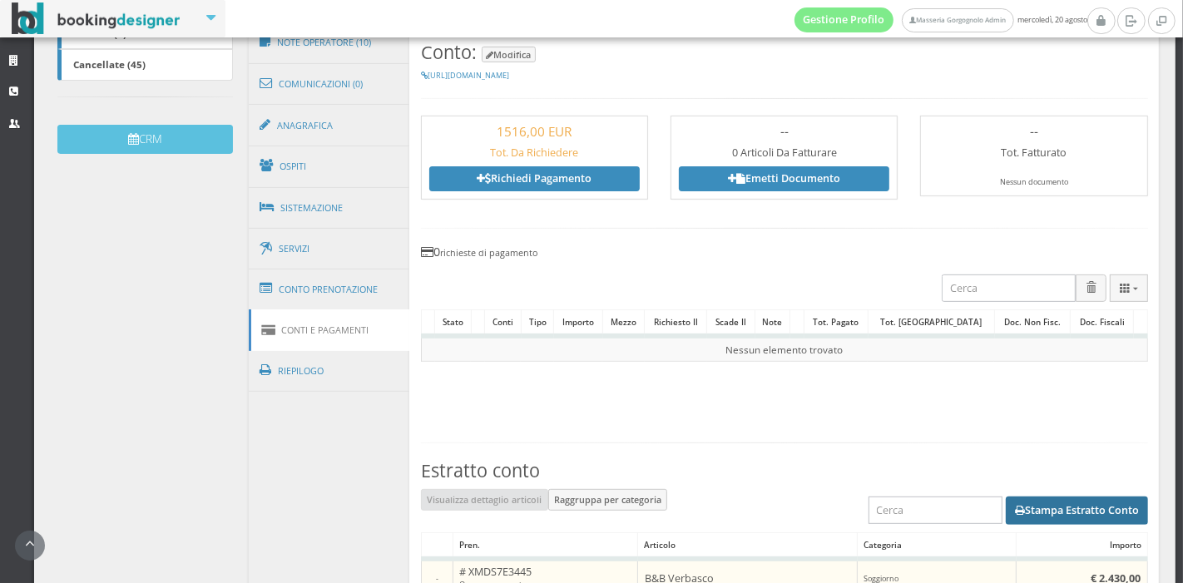
click at [1076, 505] on button "Stampa Estratto Conto" at bounding box center [1077, 511] width 142 height 28
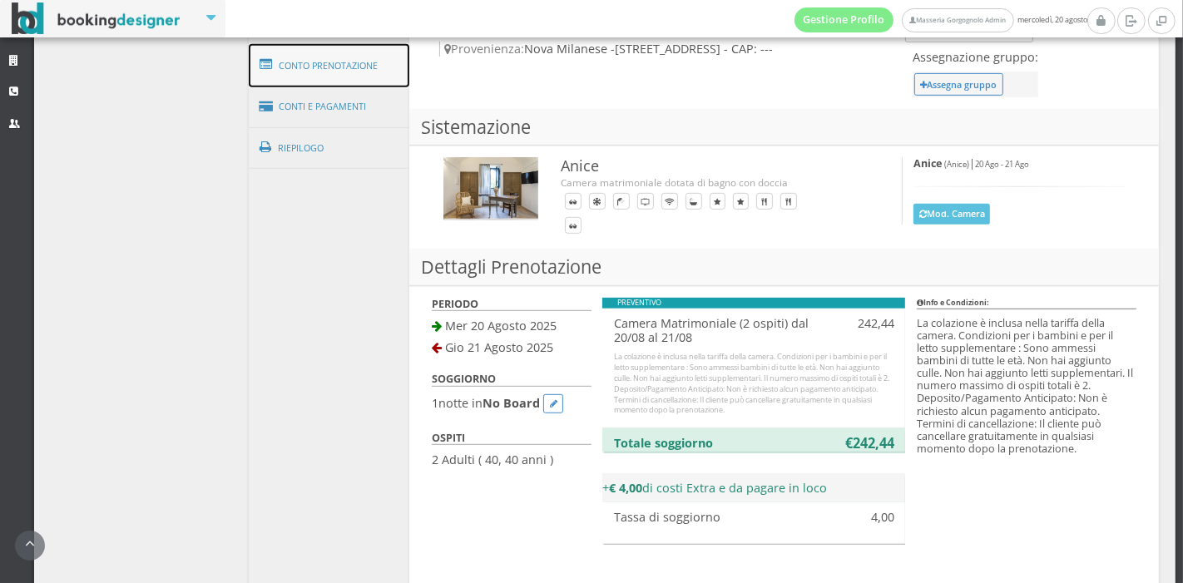
click at [378, 68] on link "Conto Prenotazione" at bounding box center [329, 65] width 161 height 43
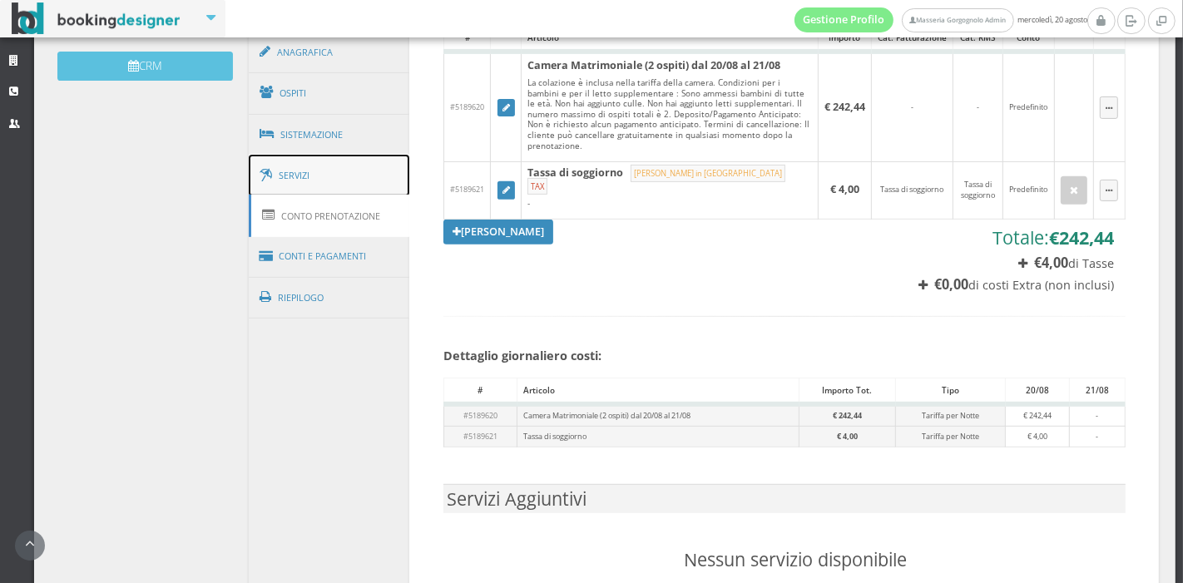
click at [359, 179] on link "Servizi" at bounding box center [329, 176] width 161 height 42
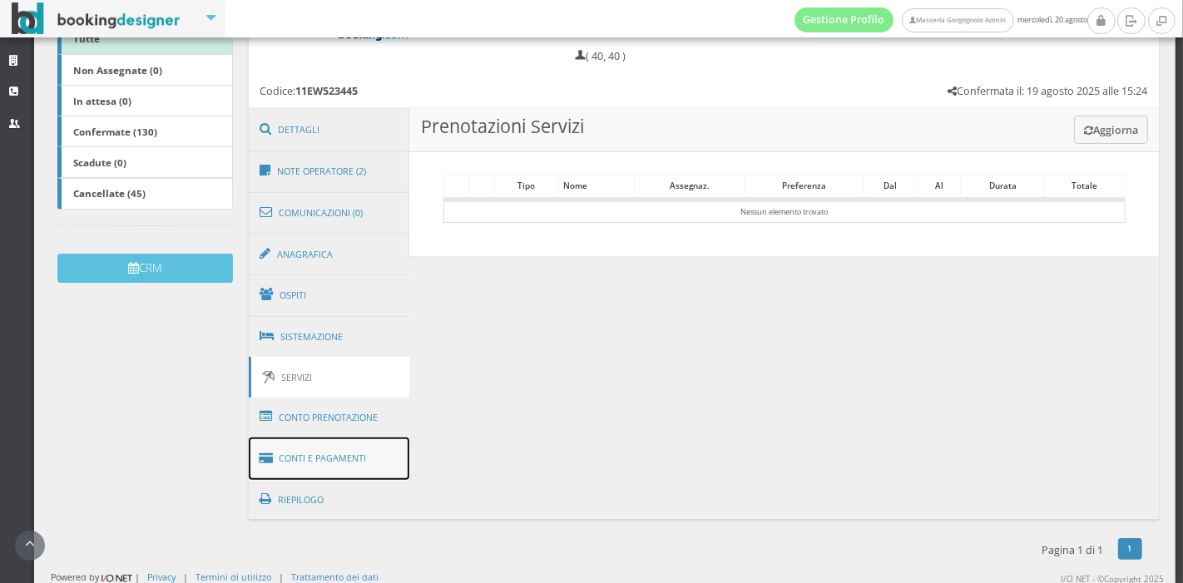
click at [356, 451] on link "Conti e Pagamenti" at bounding box center [329, 459] width 161 height 42
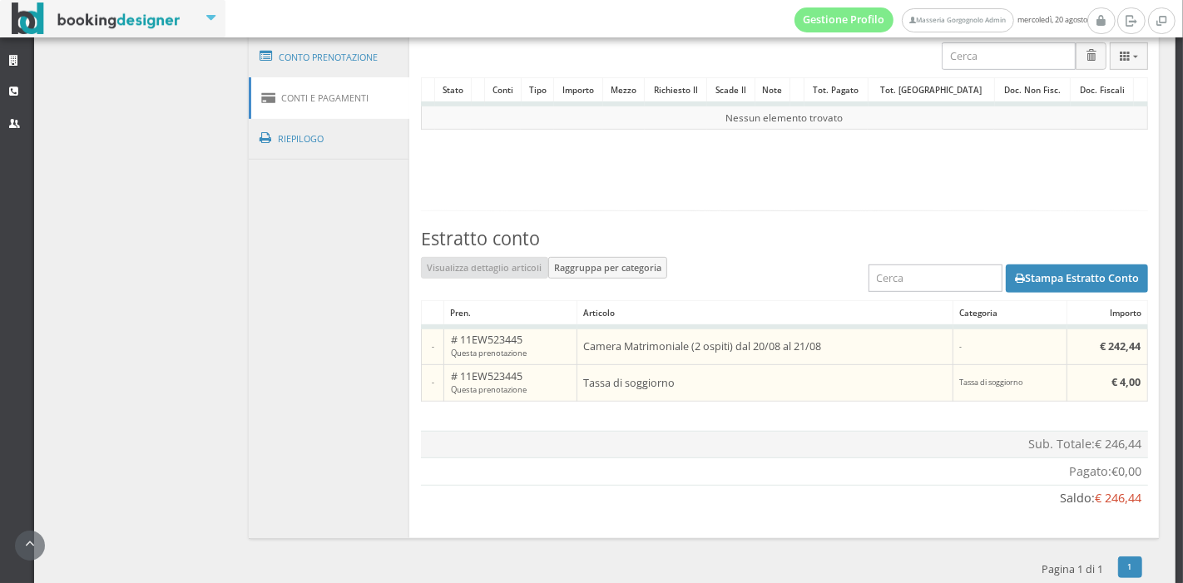
scroll to position [760, 0]
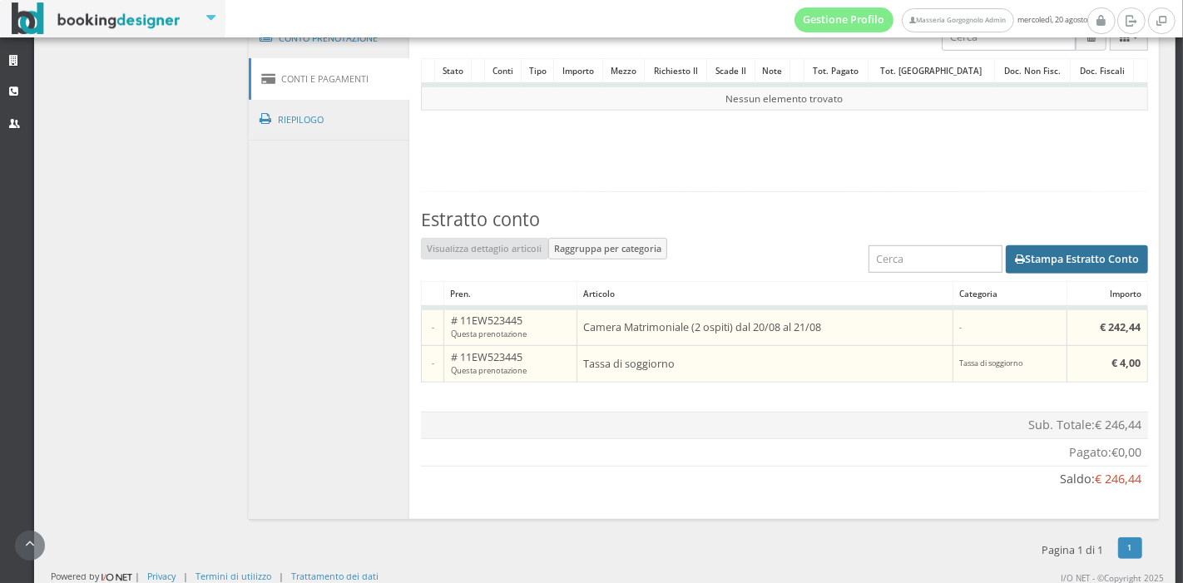
click at [1064, 253] on button "Stampa Estratto Conto" at bounding box center [1077, 259] width 142 height 28
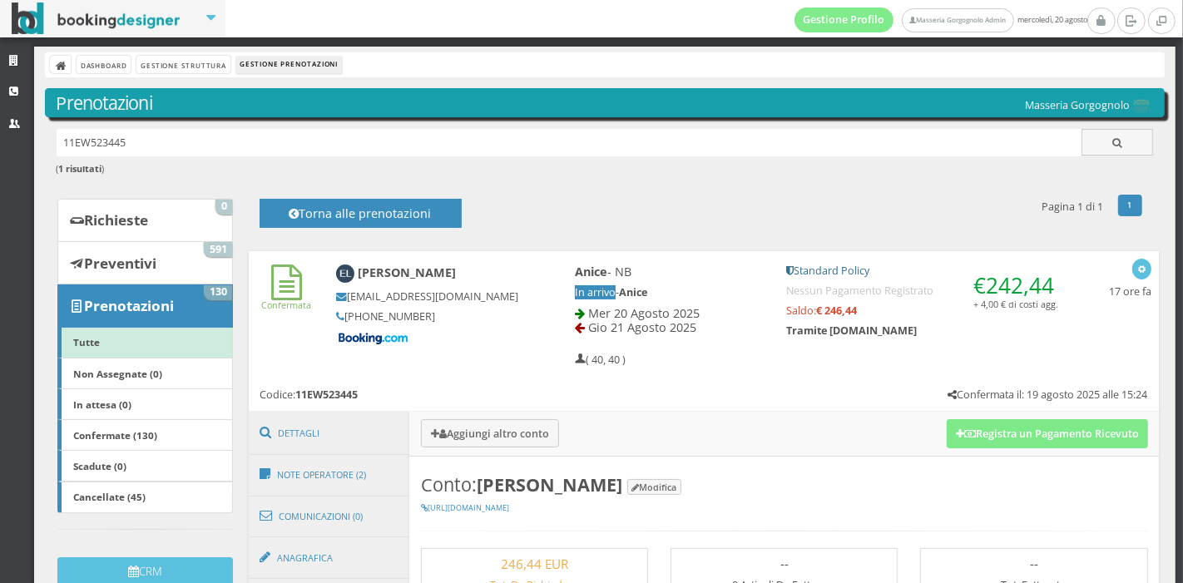
scroll to position [0, 0]
click at [346, 210] on h4 "Torna alle prenotazioni" at bounding box center [360, 219] width 165 height 26
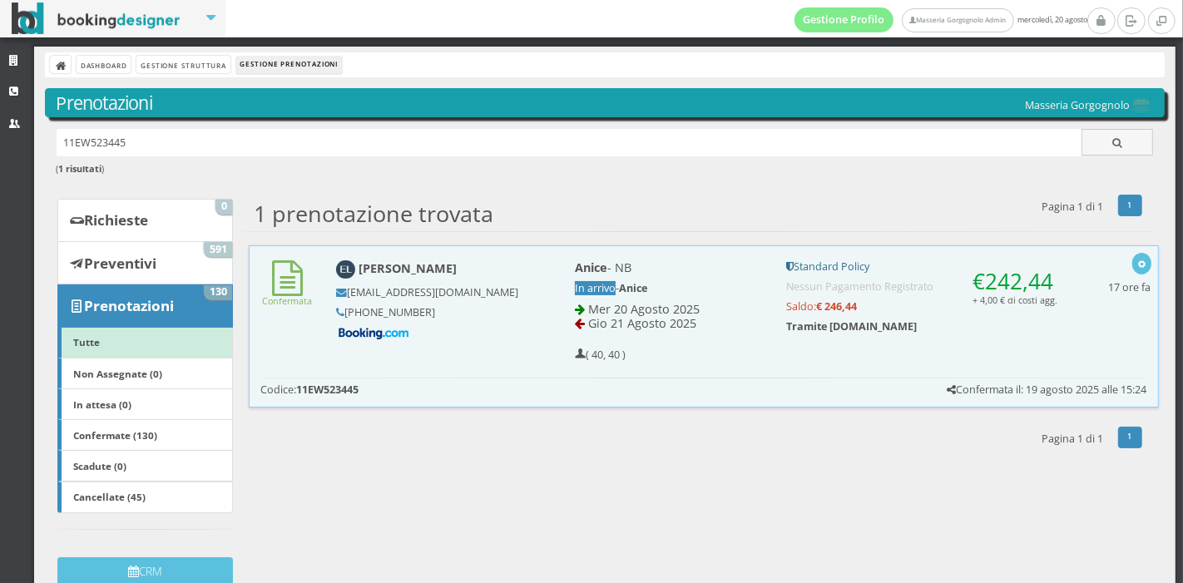
scroll to position [23, 0]
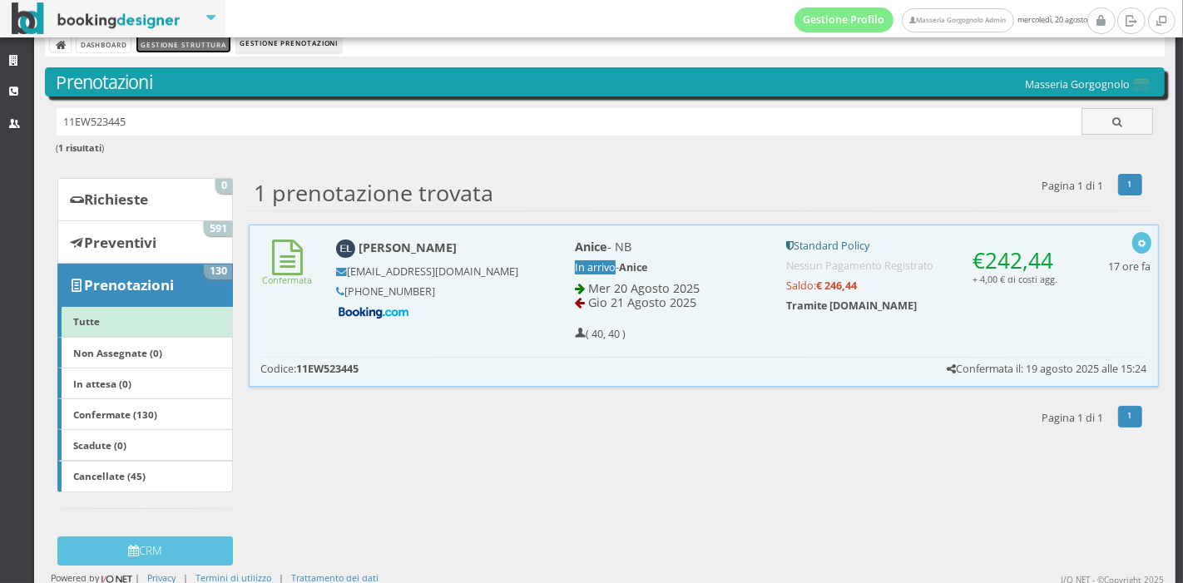
click at [173, 42] on link "Gestione Struttura" at bounding box center [182, 43] width 93 height 17
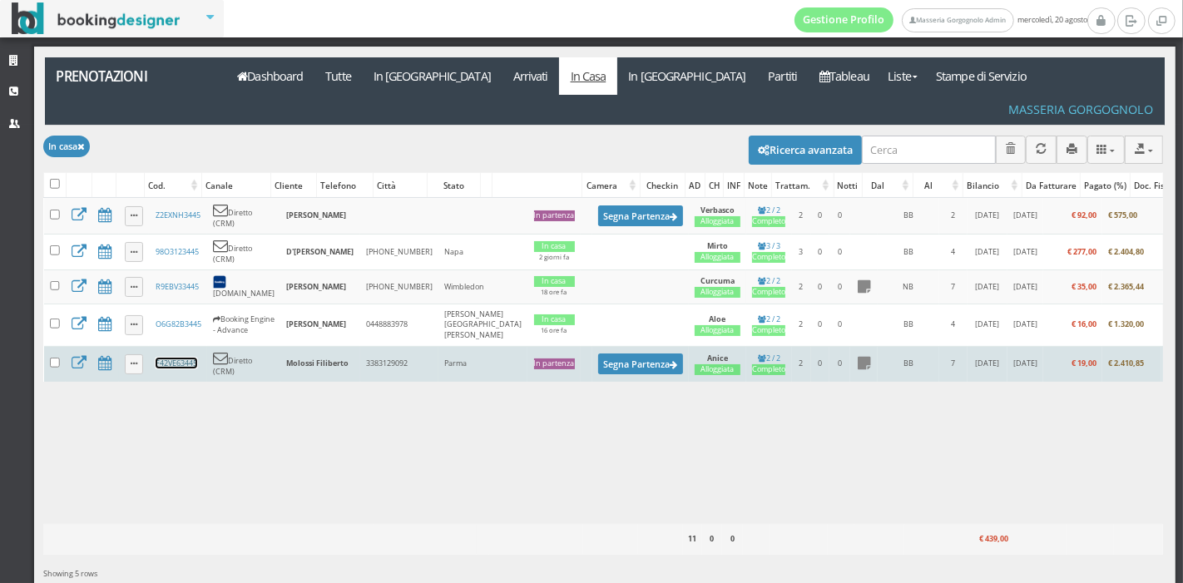
click at [186, 358] on link "F42VE63445" at bounding box center [177, 363] width 42 height 11
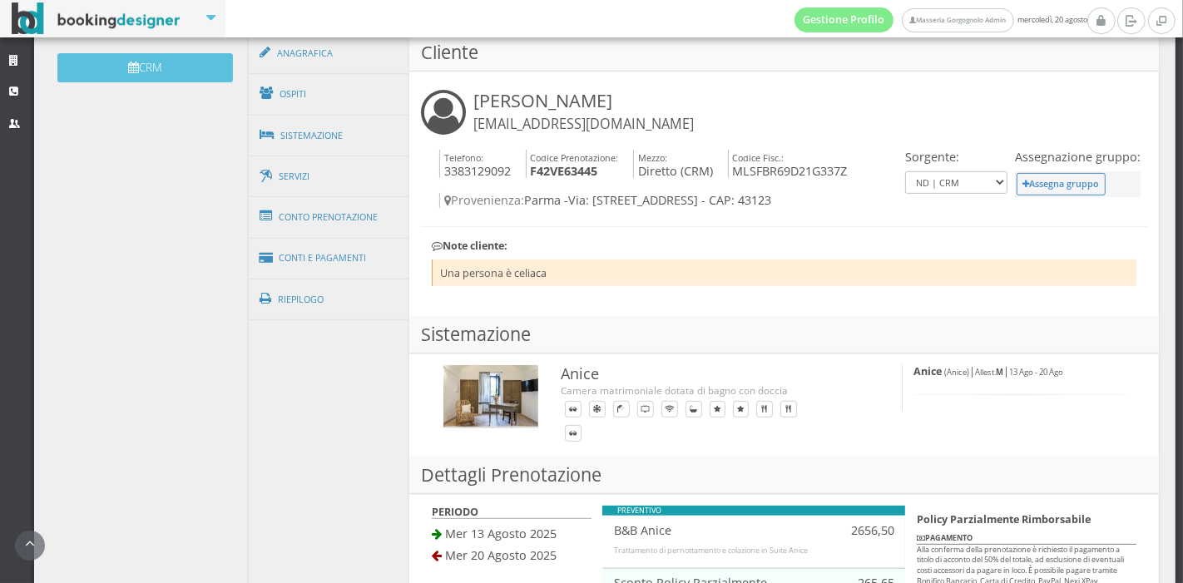
scroll to position [559, 0]
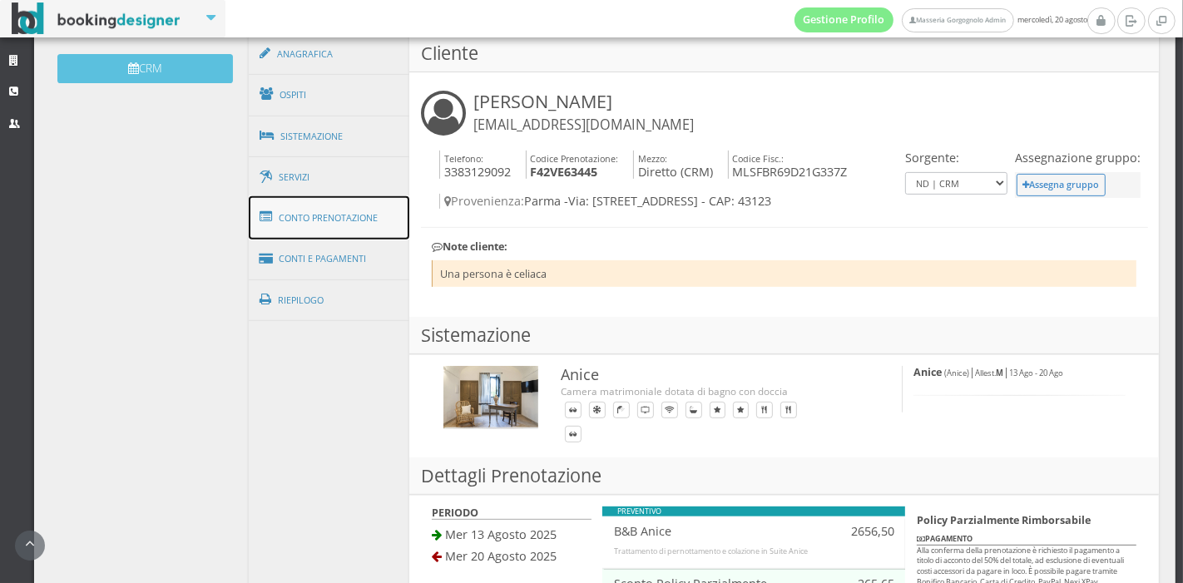
click at [305, 216] on link "Conto Prenotazione" at bounding box center [329, 217] width 161 height 43
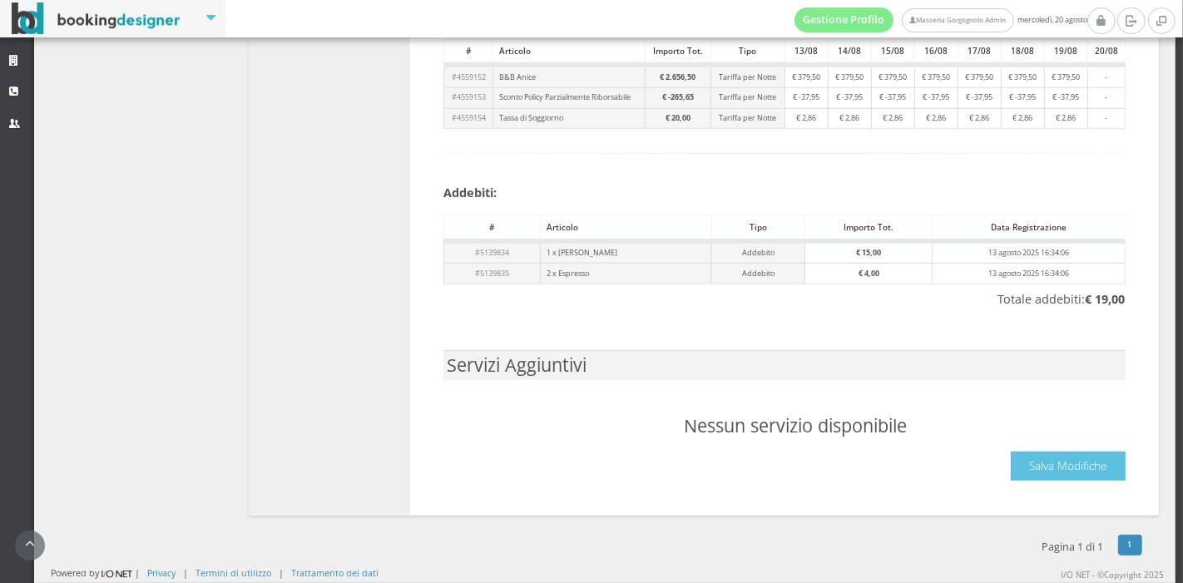
scroll to position [731, 0]
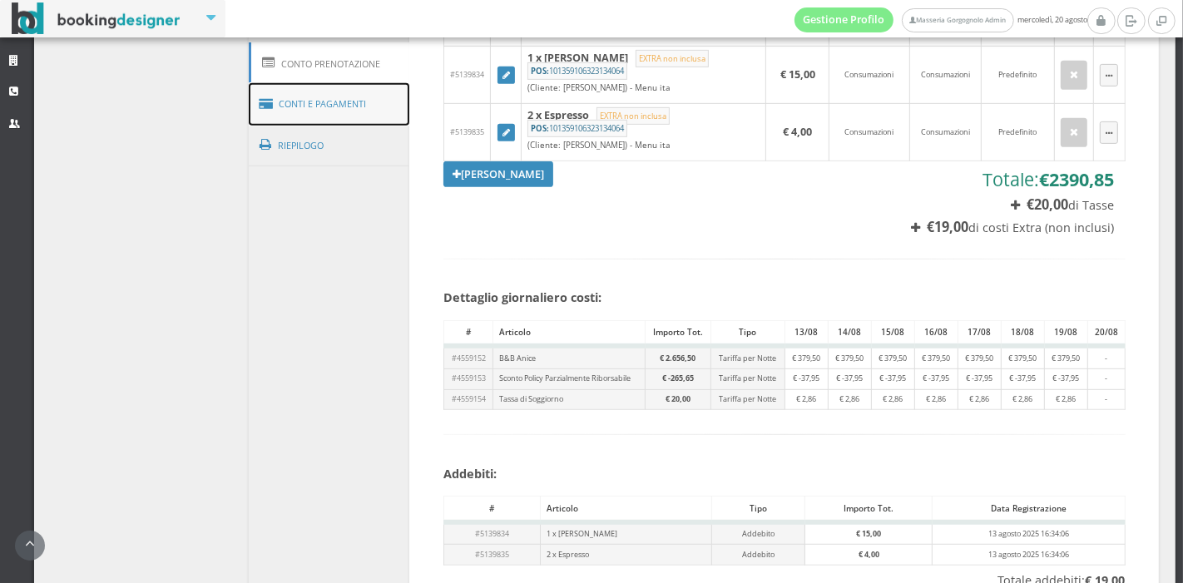
click at [353, 106] on link "Conti e Pagamenti" at bounding box center [329, 104] width 161 height 42
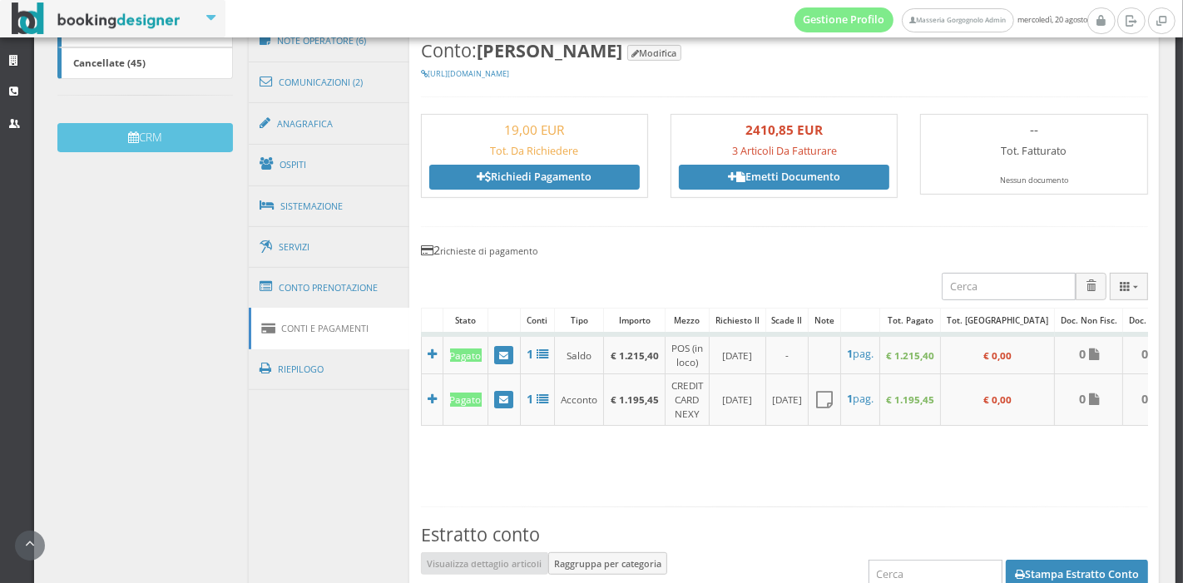
scroll to position [0, 0]
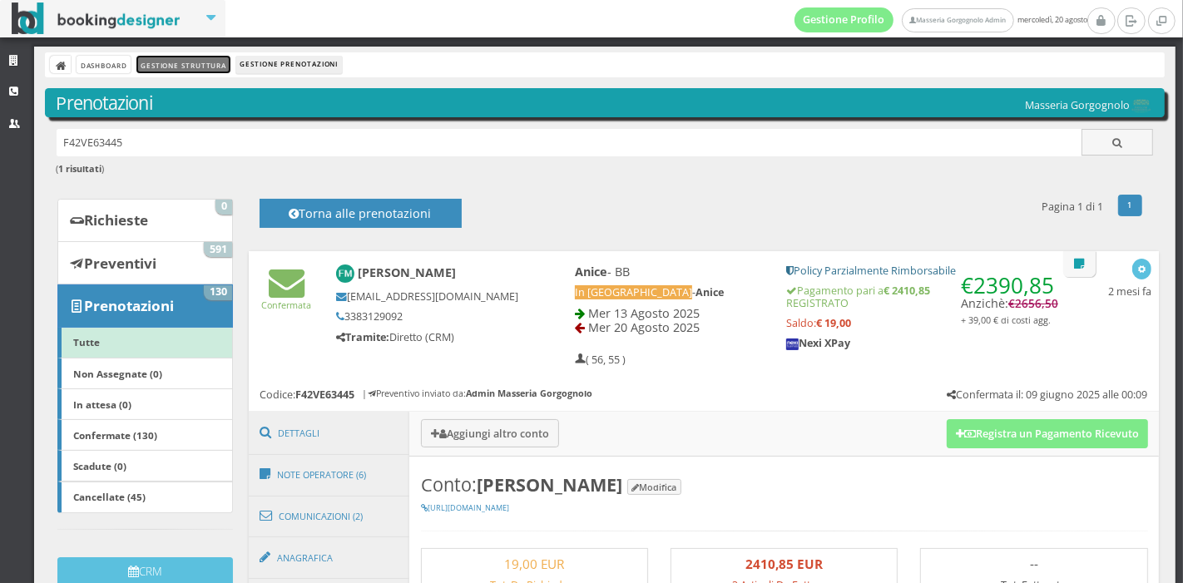
click at [171, 65] on link "Gestione Struttura" at bounding box center [182, 64] width 93 height 17
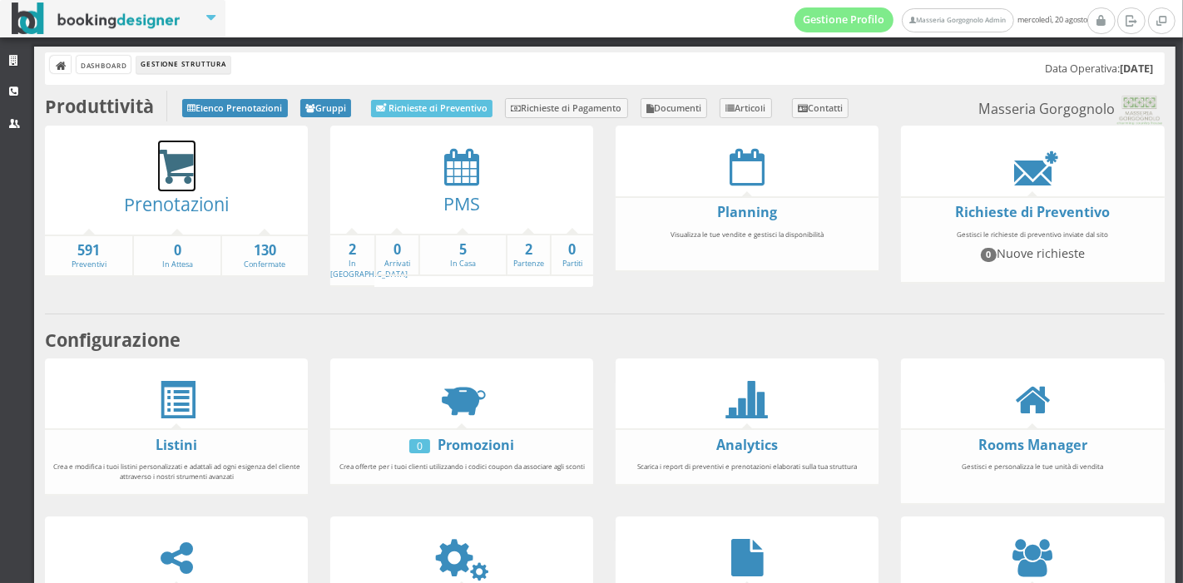
click at [164, 181] on icon at bounding box center [176, 167] width 37 height 38
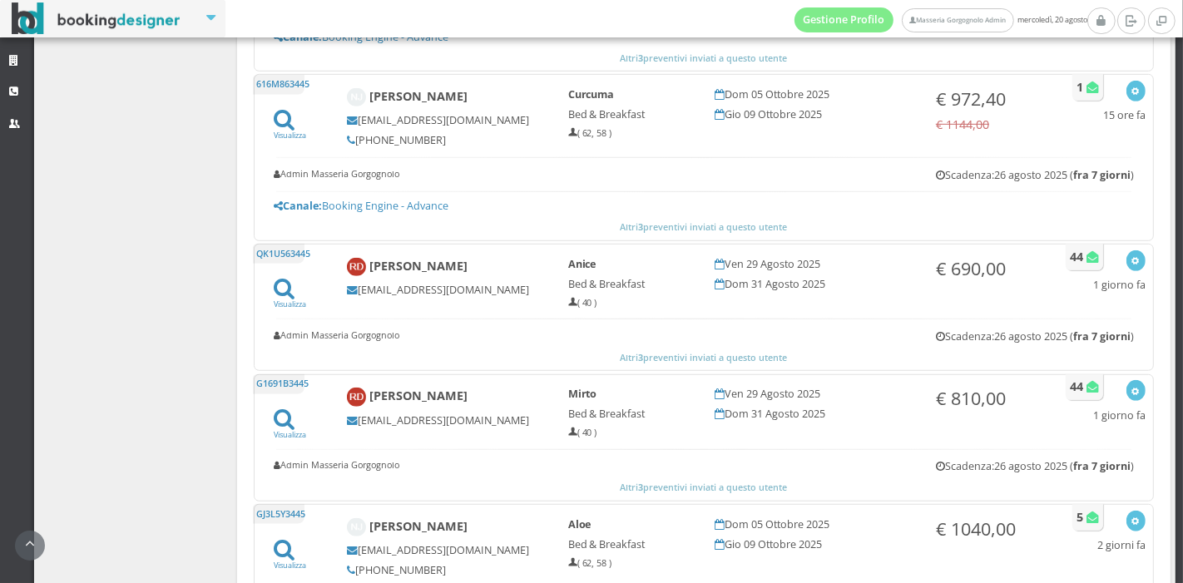
scroll to position [957, 0]
